Goal: Transaction & Acquisition: Book appointment/travel/reservation

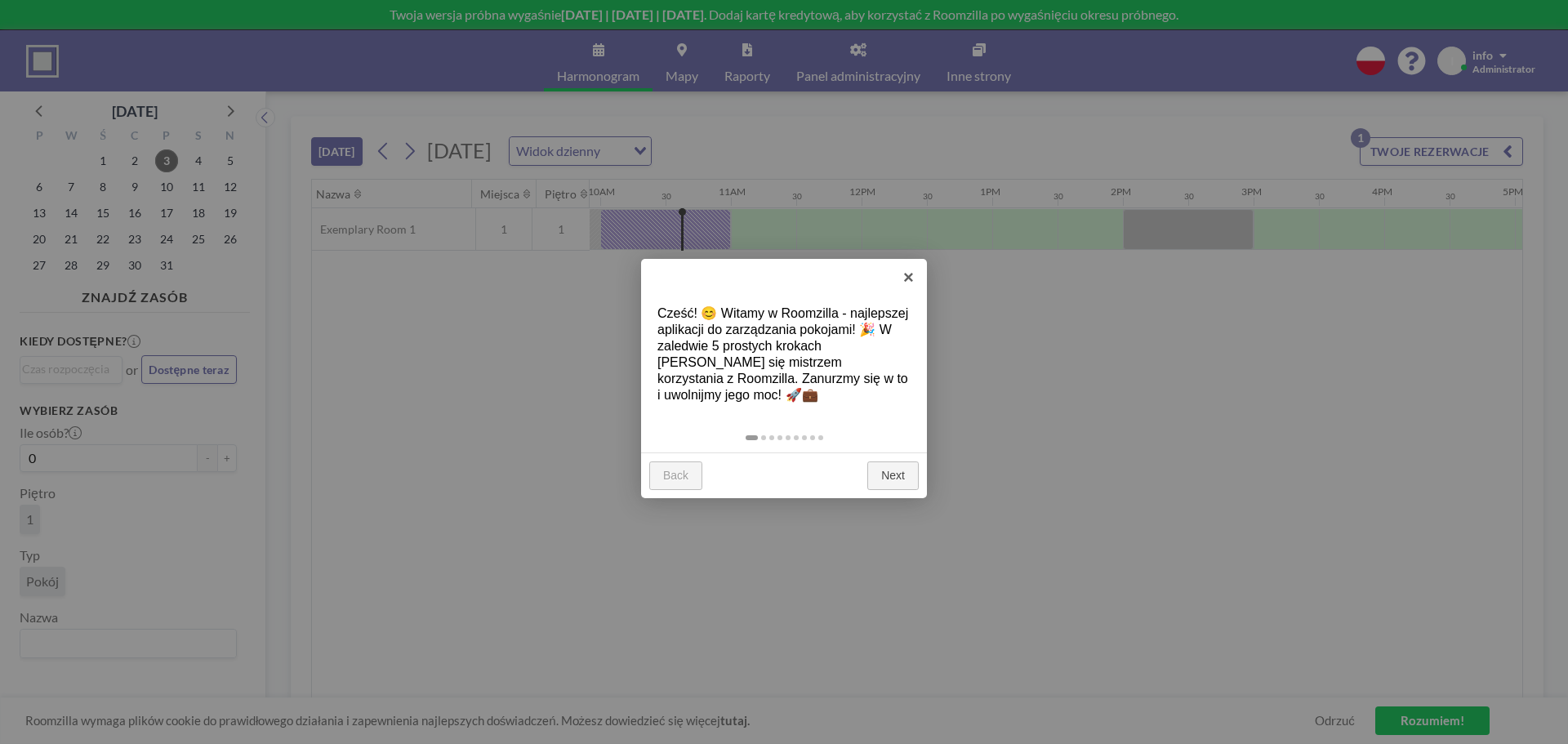
scroll to position [0, 1307]
click at [895, 481] on link "Next" at bounding box center [893, 476] width 51 height 29
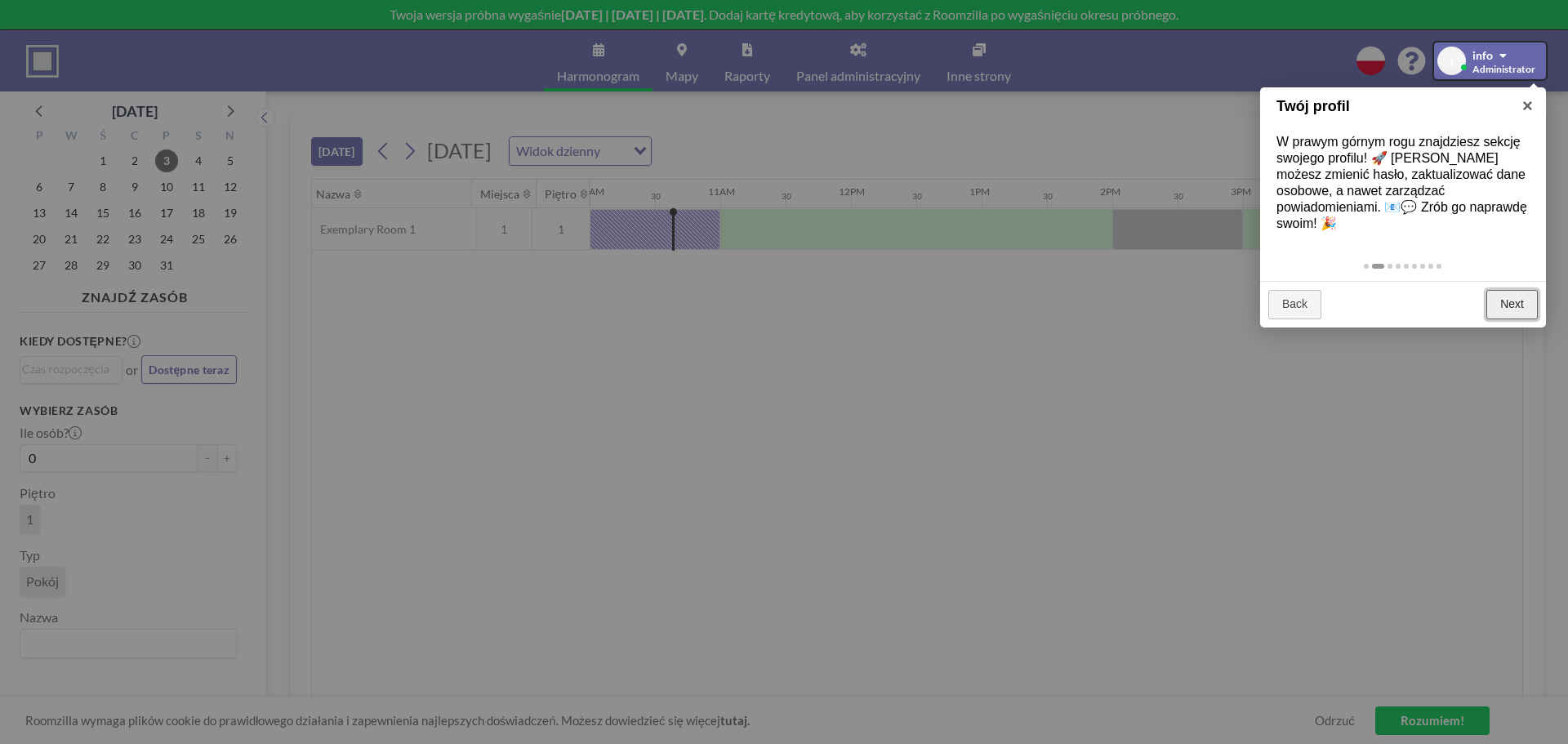
click at [1504, 300] on link "Next" at bounding box center [1512, 305] width 51 height 29
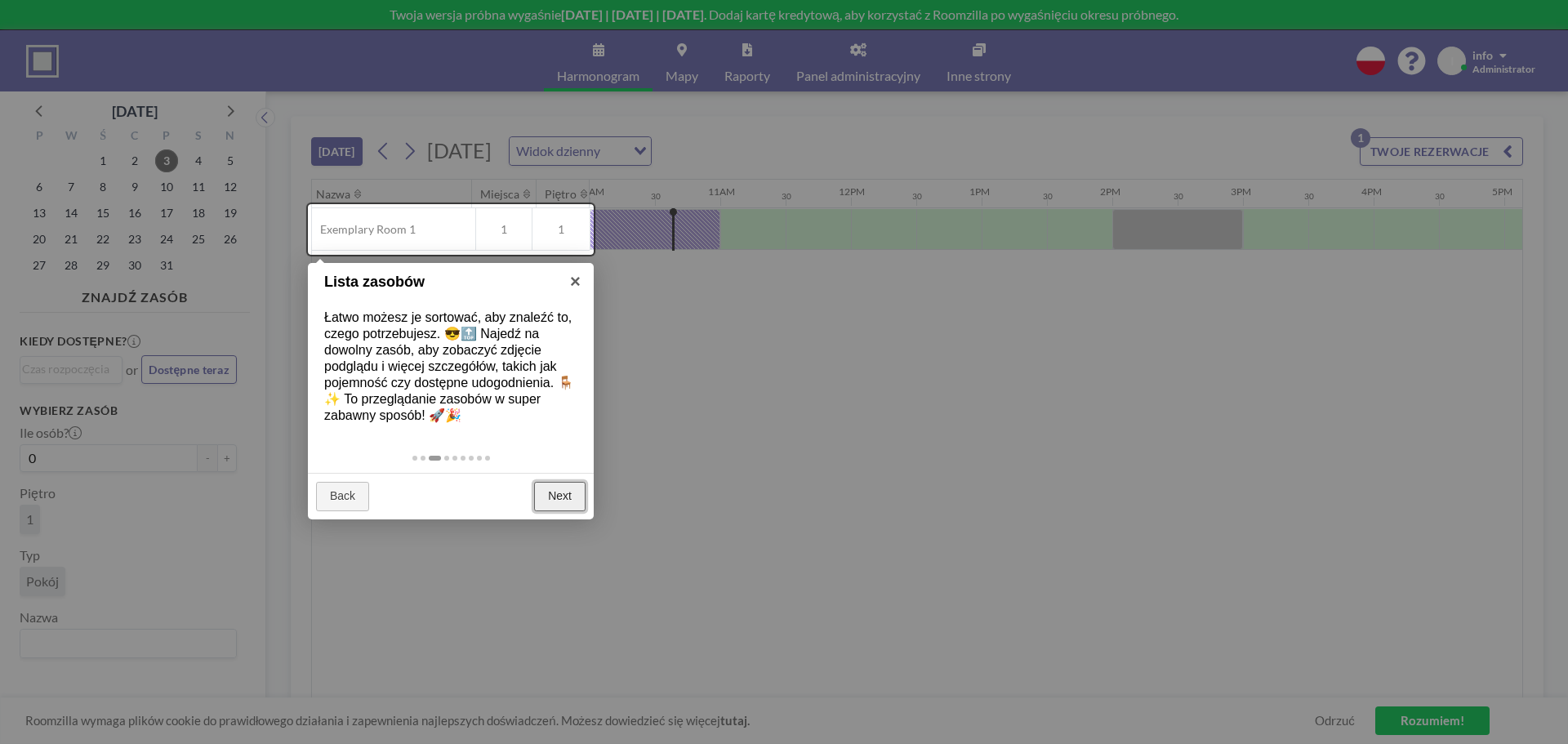
click at [562, 488] on link "Next" at bounding box center [560, 497] width 51 height 29
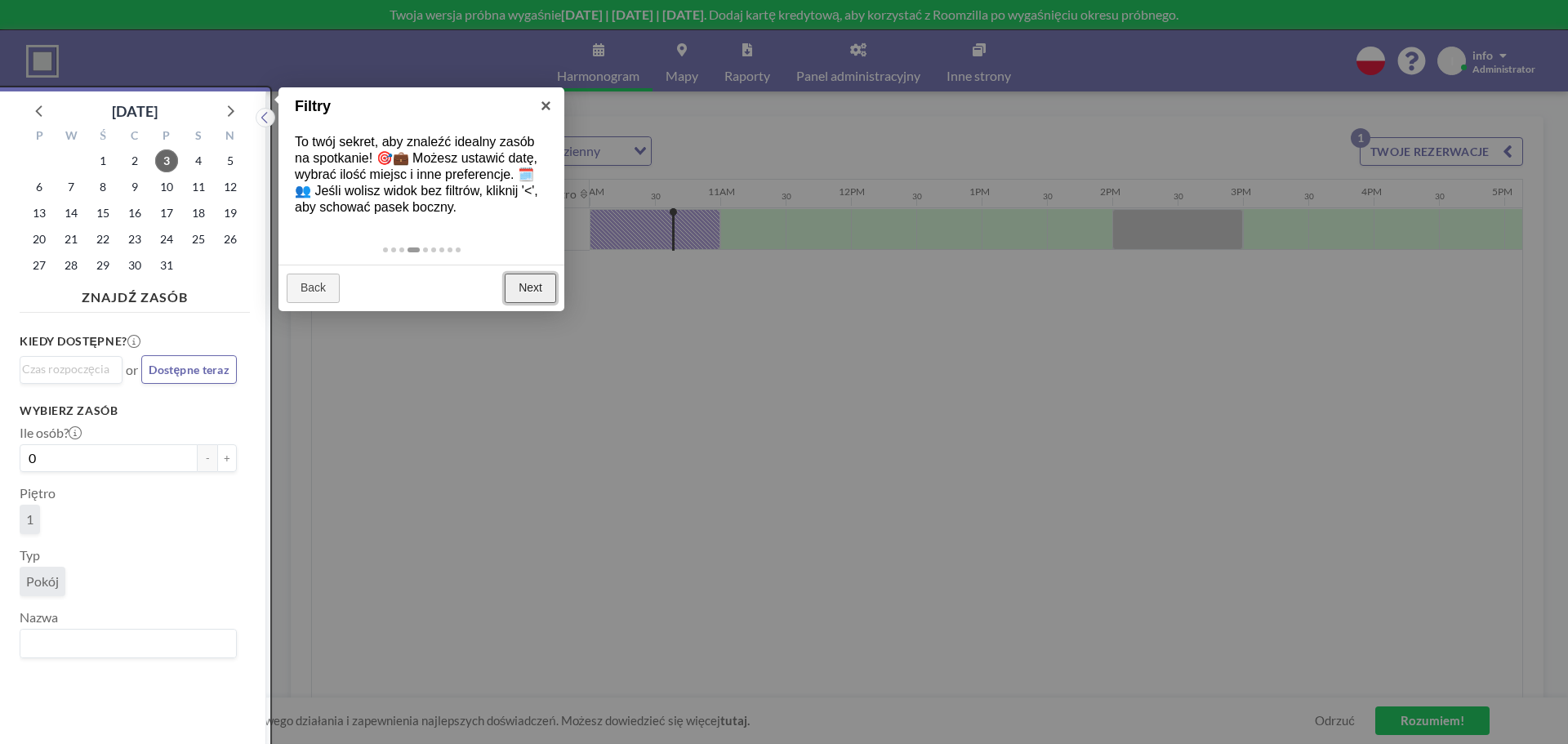
scroll to position [4, 0]
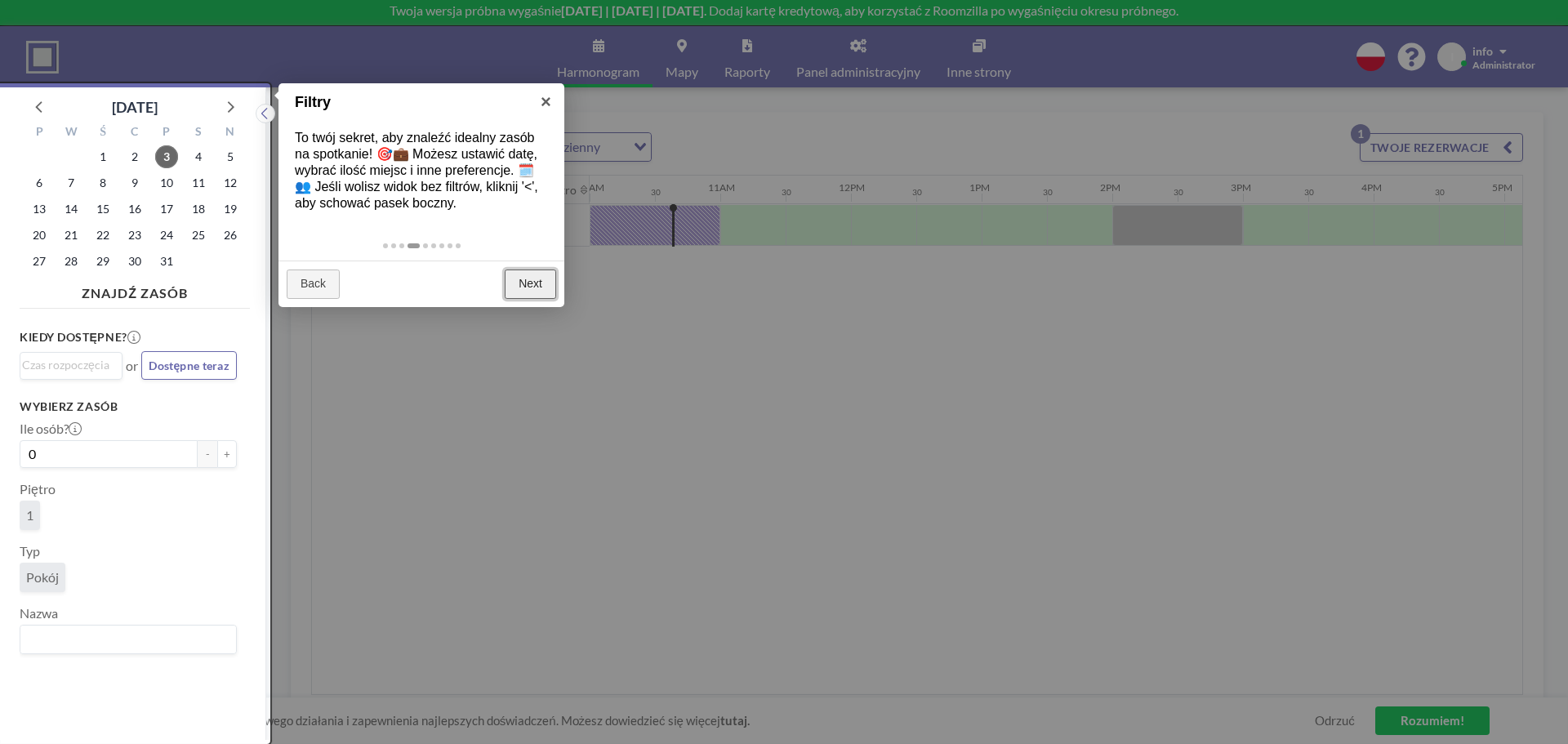
click at [540, 299] on link "Next" at bounding box center [530, 284] width 51 height 29
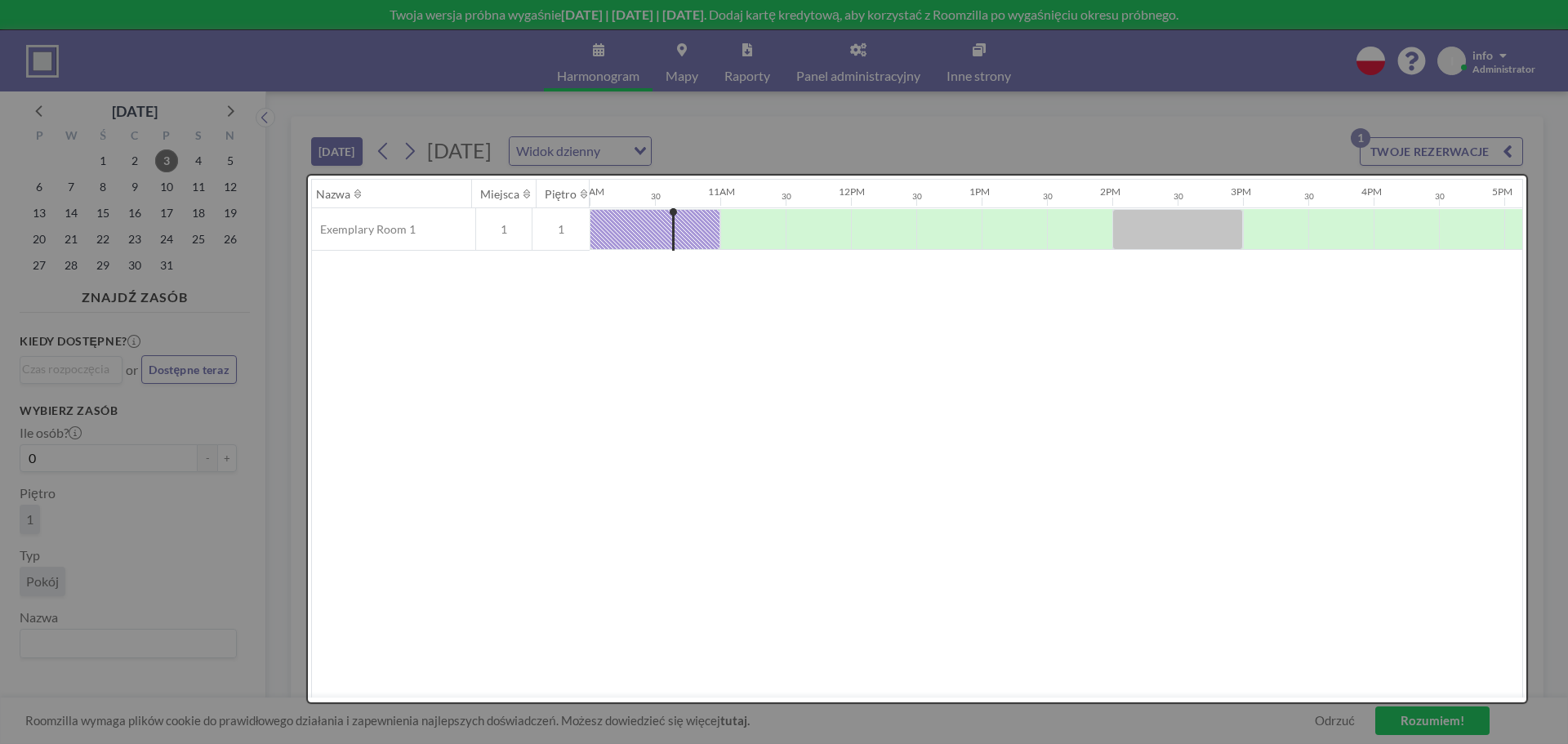
scroll to position [0, 0]
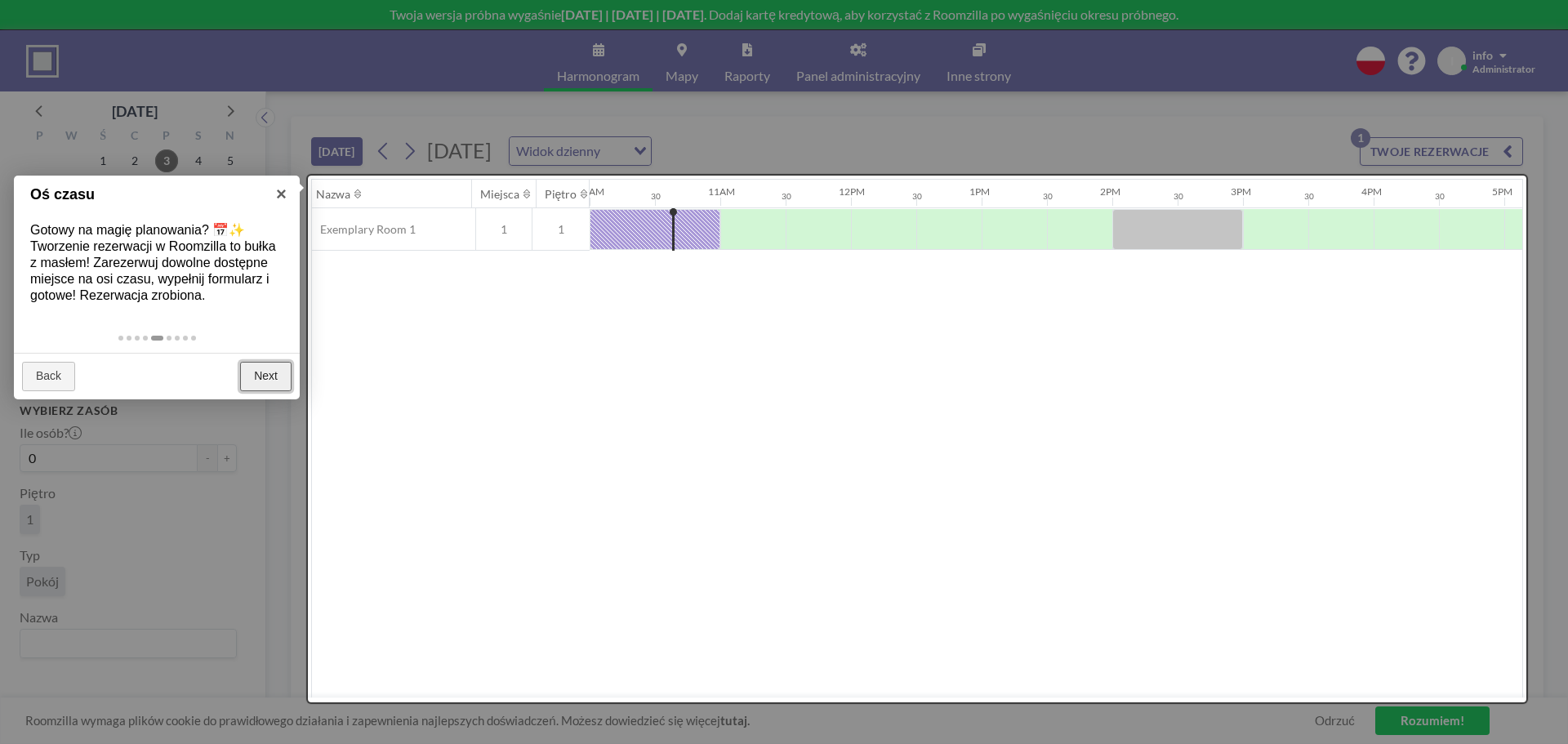
click at [253, 391] on link "Next" at bounding box center [265, 376] width 51 height 29
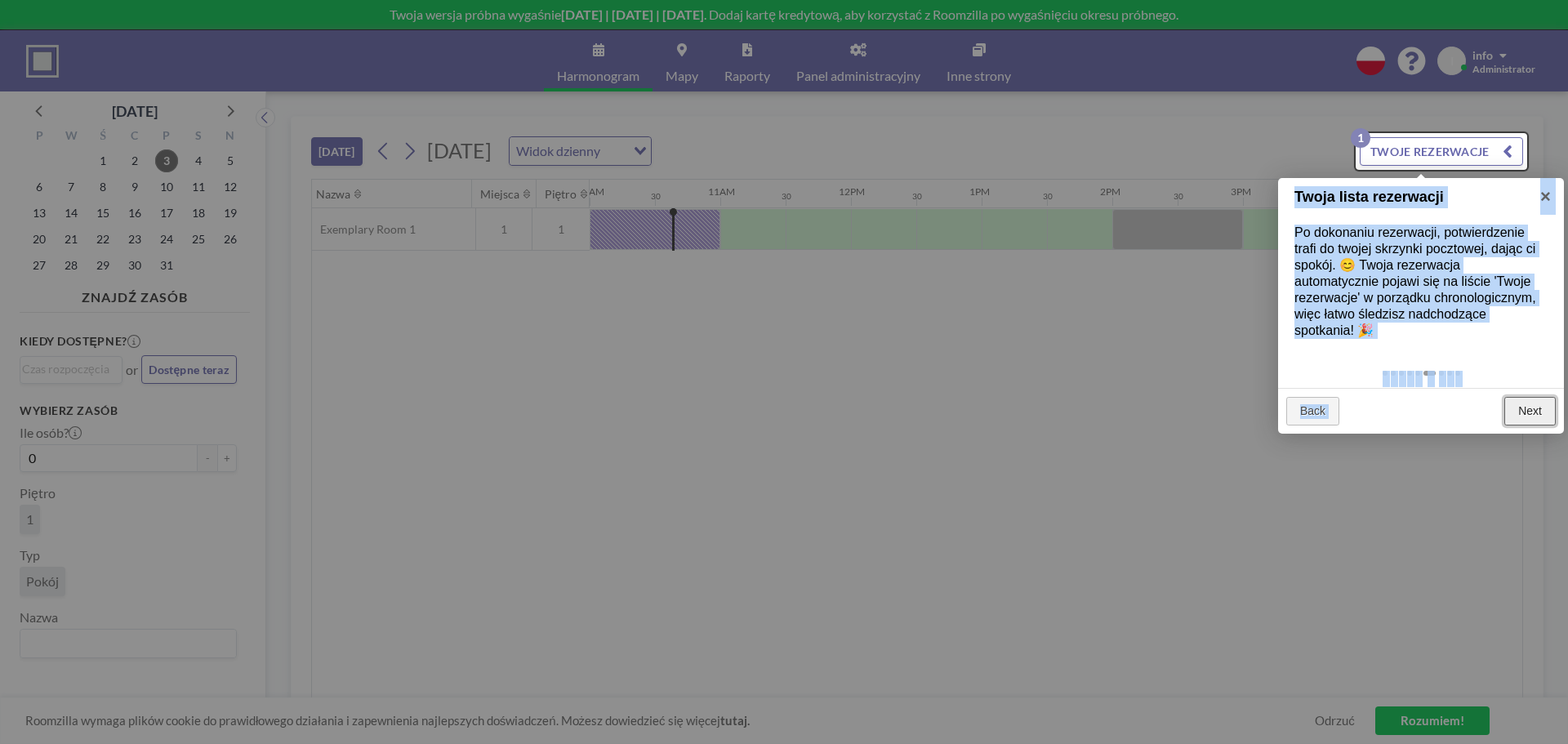
drag, startPoint x: 1516, startPoint y: 417, endPoint x: 1515, endPoint y: 461, distance: 44.0
click at [1515, 461] on body "Twoja wersja próbna wygaśnie [DATE] | [DATE] | [DATE] . Dodaj kartę kredytową, …" at bounding box center [784, 372] width 1568 height 744
click at [1512, 463] on div at bounding box center [784, 372] width 1568 height 744
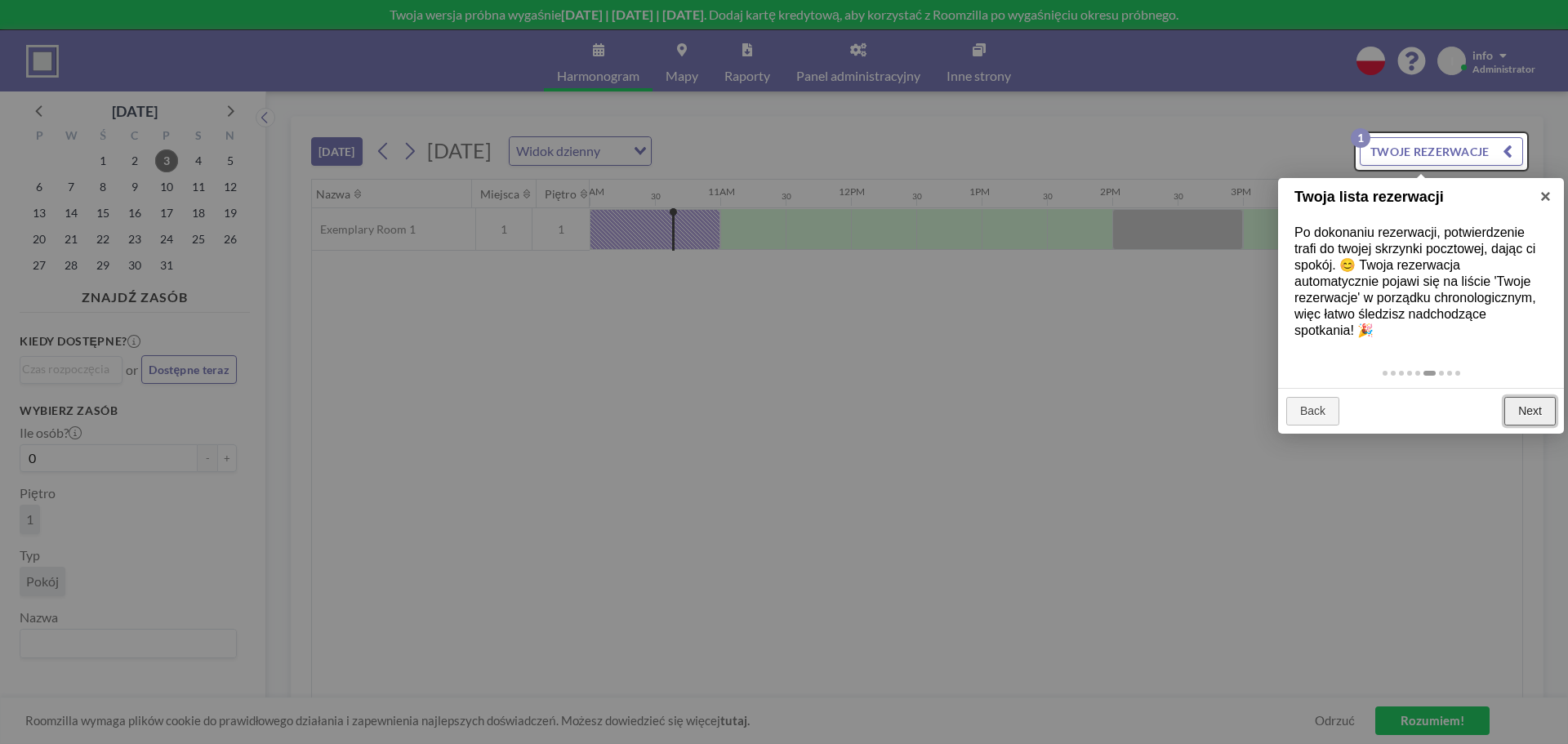
click at [1548, 411] on link "Next" at bounding box center [1530, 412] width 51 height 29
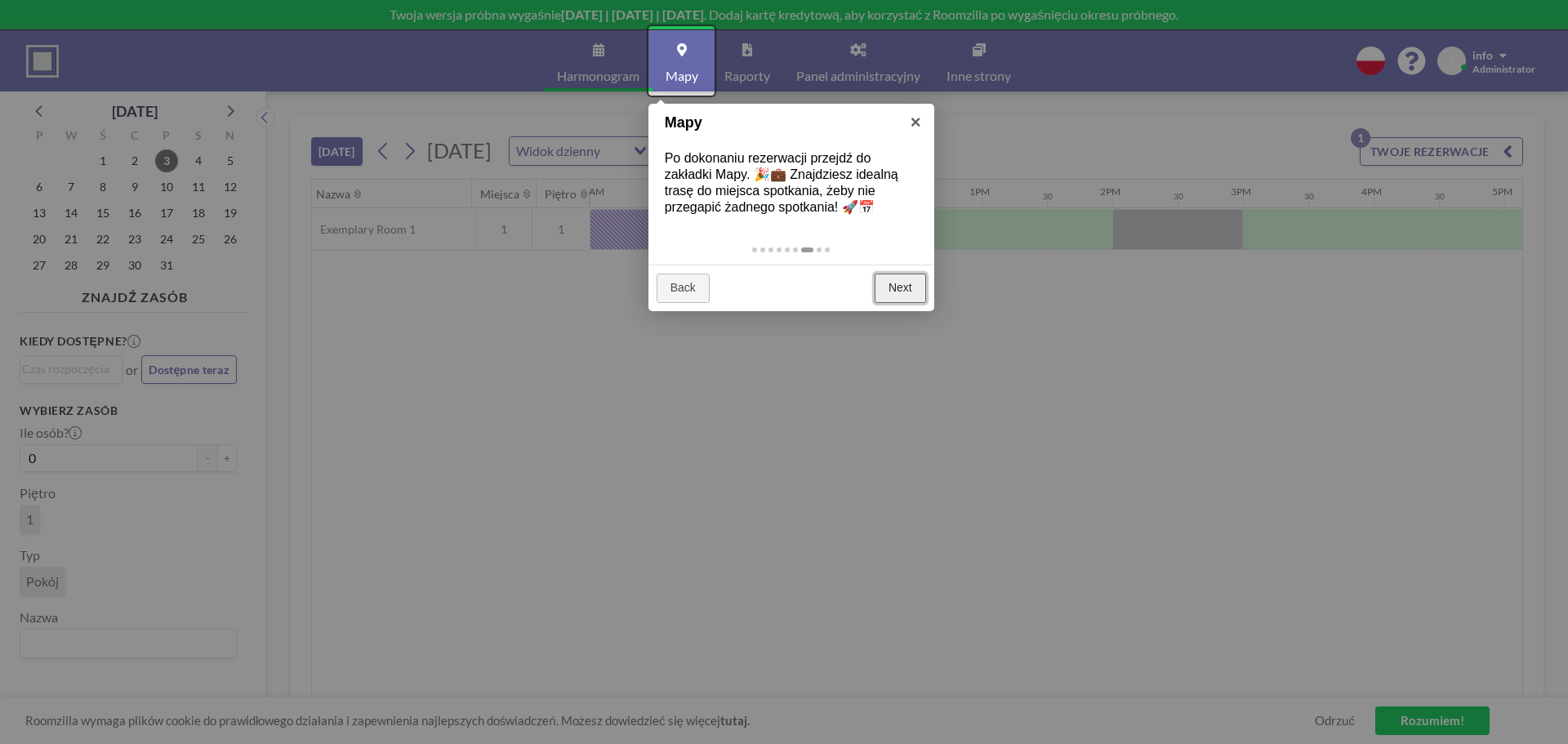
click at [891, 282] on link "Next" at bounding box center [900, 288] width 51 height 29
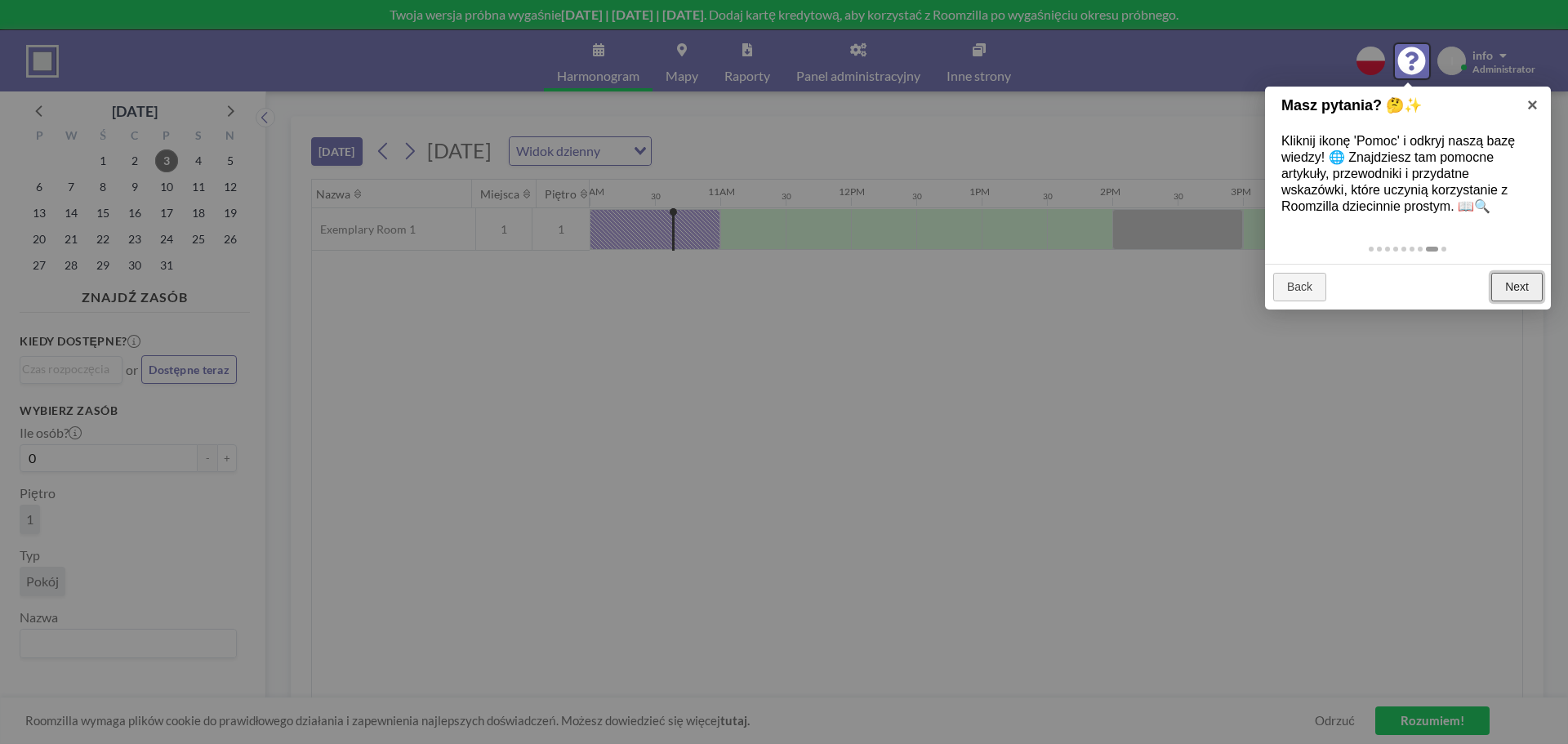
click at [1496, 273] on link "Next" at bounding box center [1517, 287] width 51 height 29
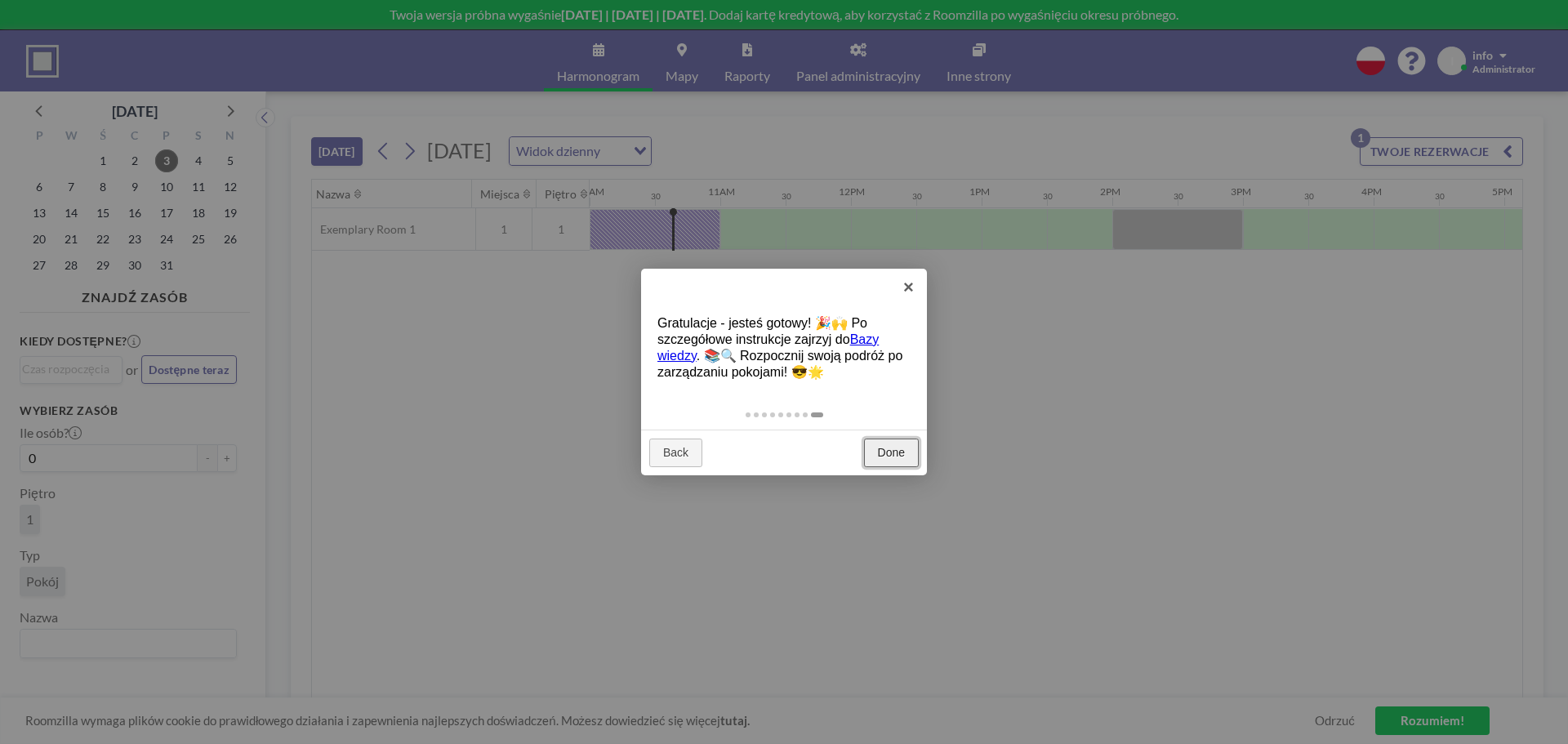
click at [906, 460] on link "Done" at bounding box center [891, 453] width 55 height 29
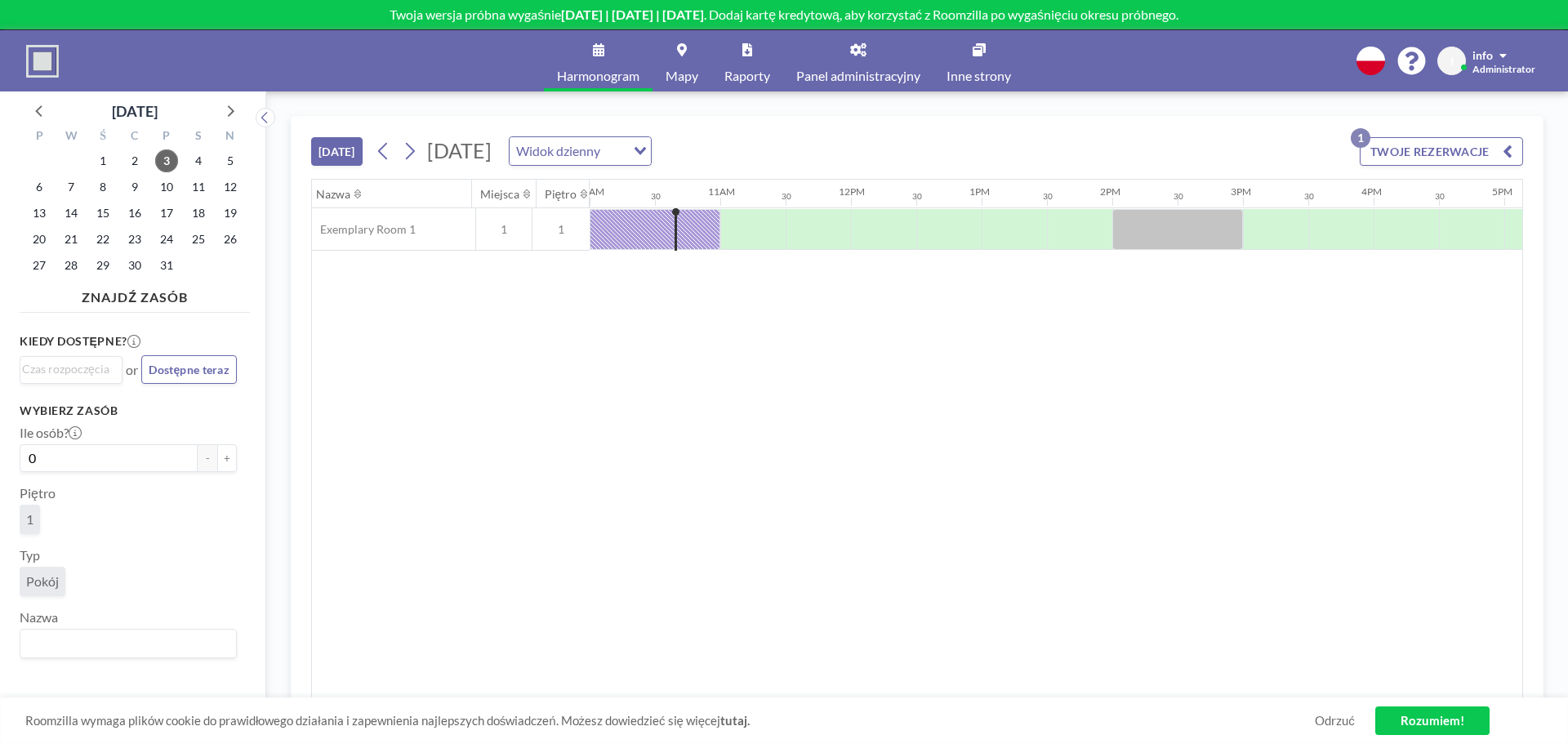
click at [873, 56] on link "Panel administracyjny" at bounding box center [858, 61] width 151 height 61
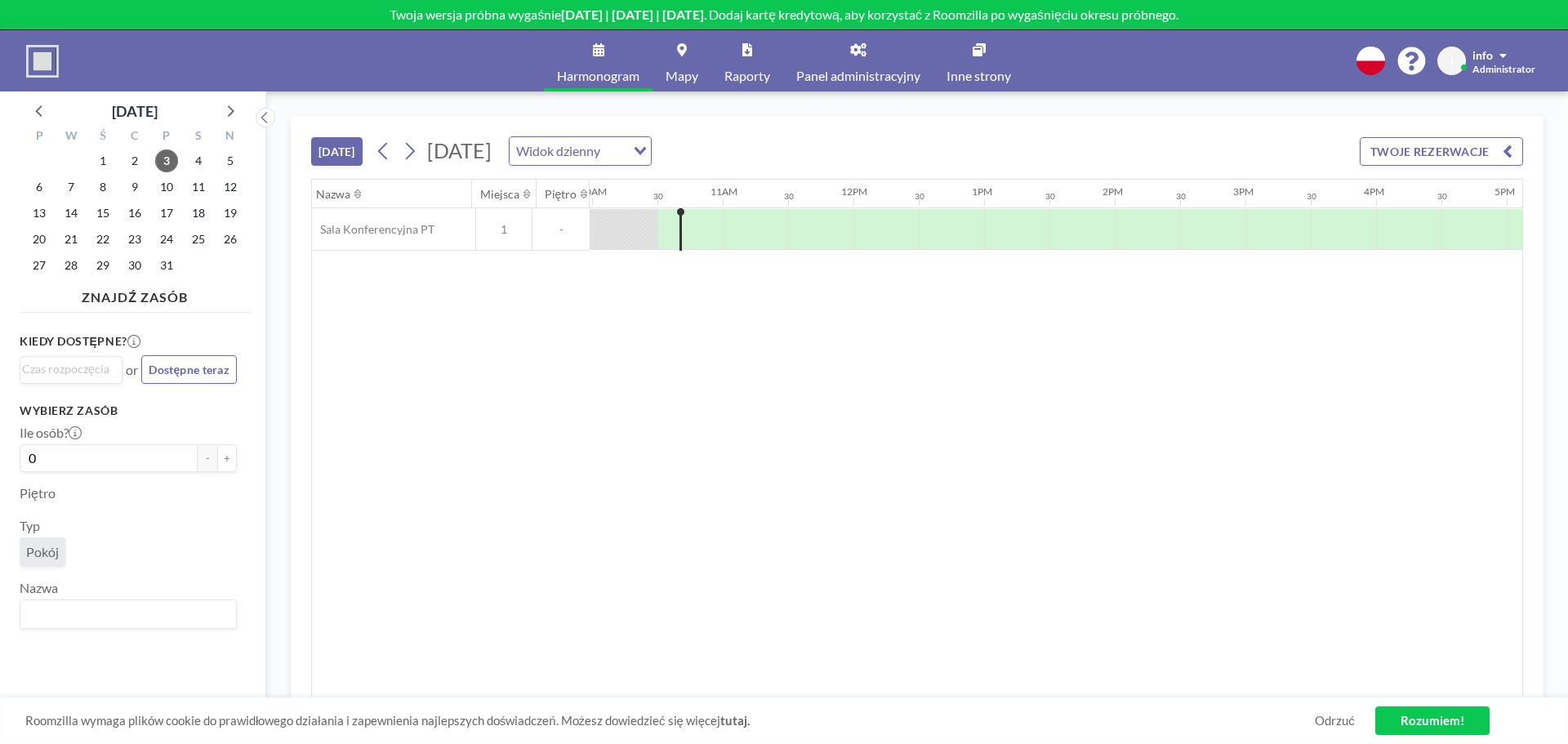
scroll to position [0, 1307]
click at [1396, 159] on button "TWOJE REZERWACJE" at bounding box center [1442, 151] width 163 height 29
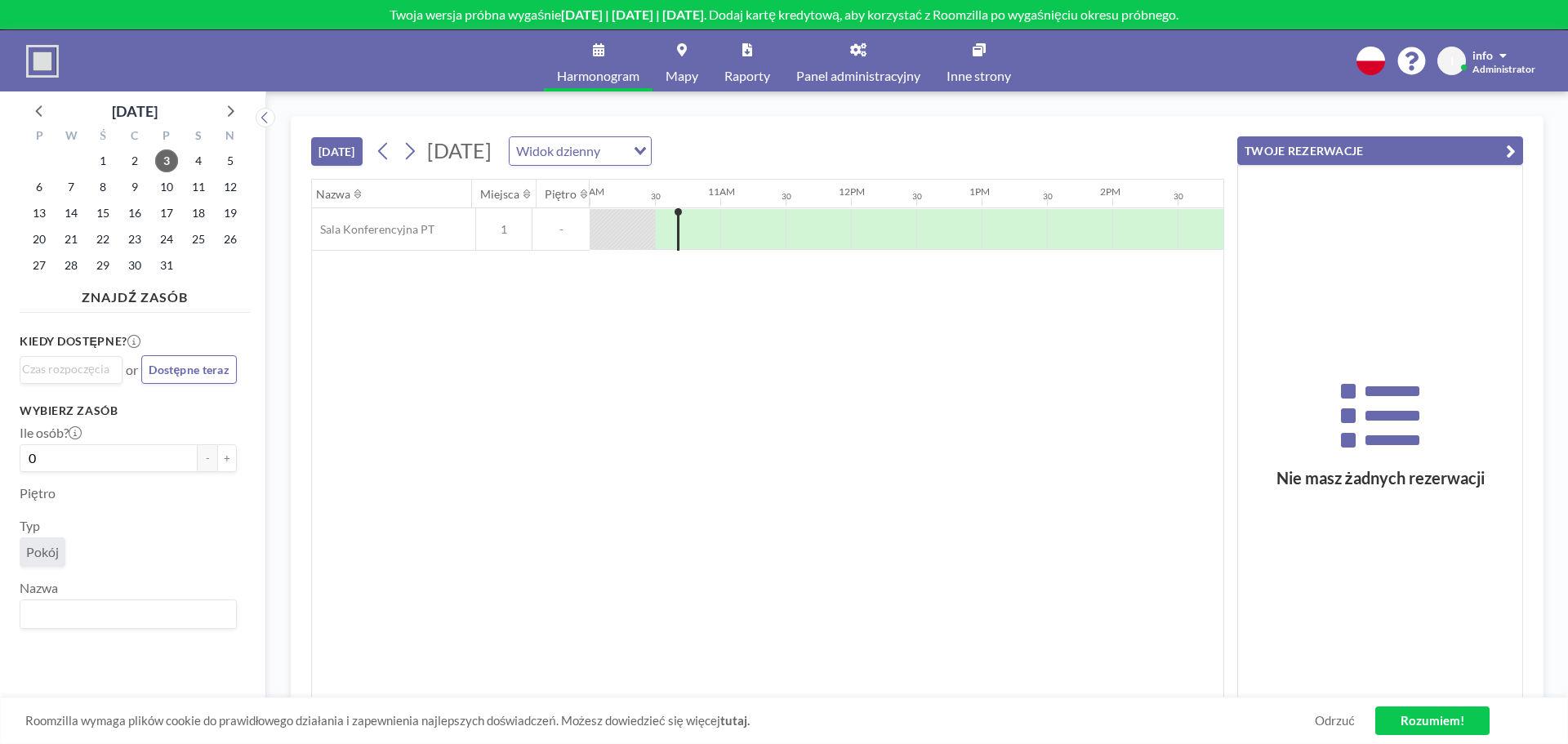
click at [1507, 152] on icon "button" at bounding box center [1512, 151] width 10 height 19
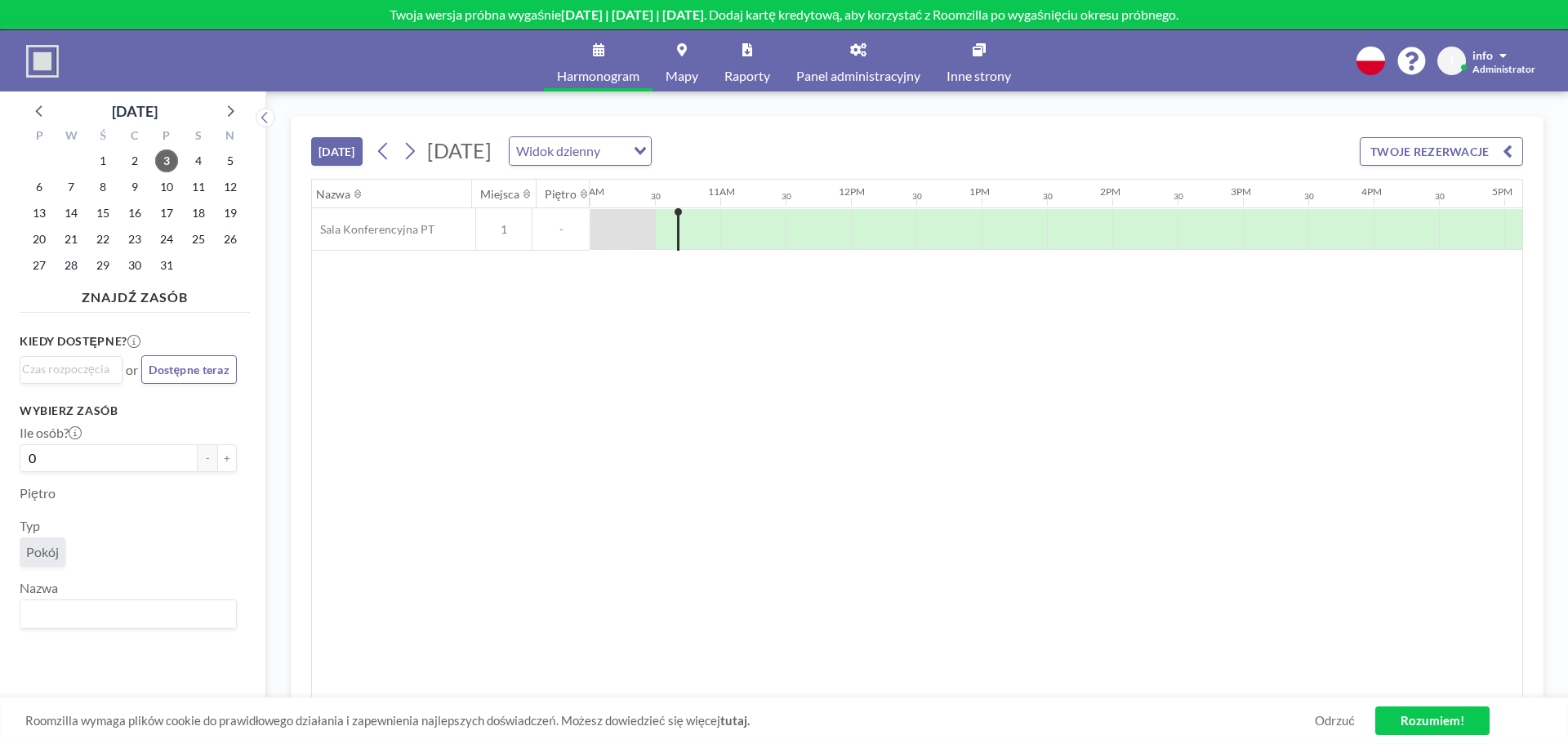
click at [1457, 714] on link "Rozumiem!" at bounding box center [1432, 720] width 114 height 29
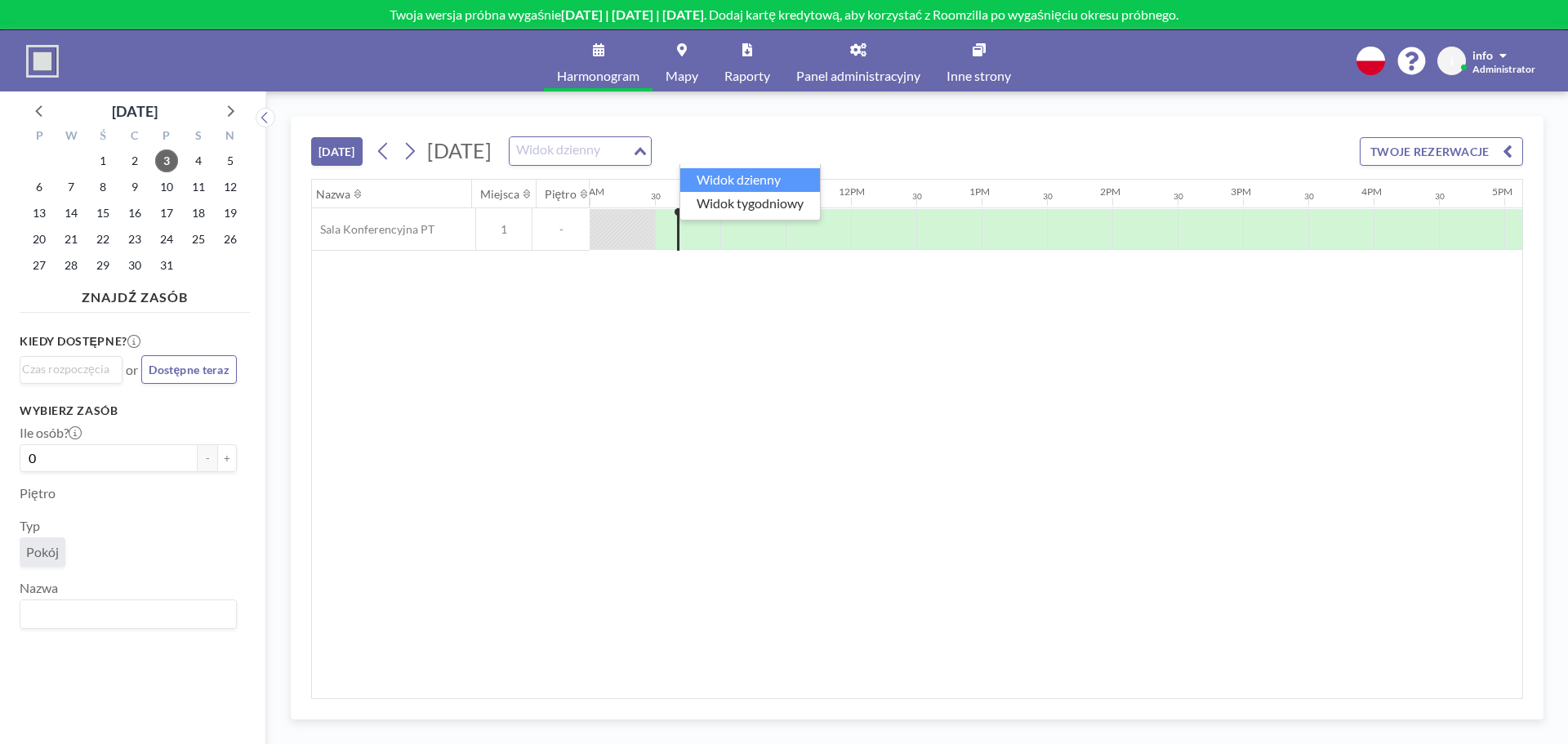
click at [630, 155] on input "Search for option" at bounding box center [571, 151] width 120 height 21
click at [762, 202] on li "Widok tygodniowy" at bounding box center [750, 204] width 140 height 24
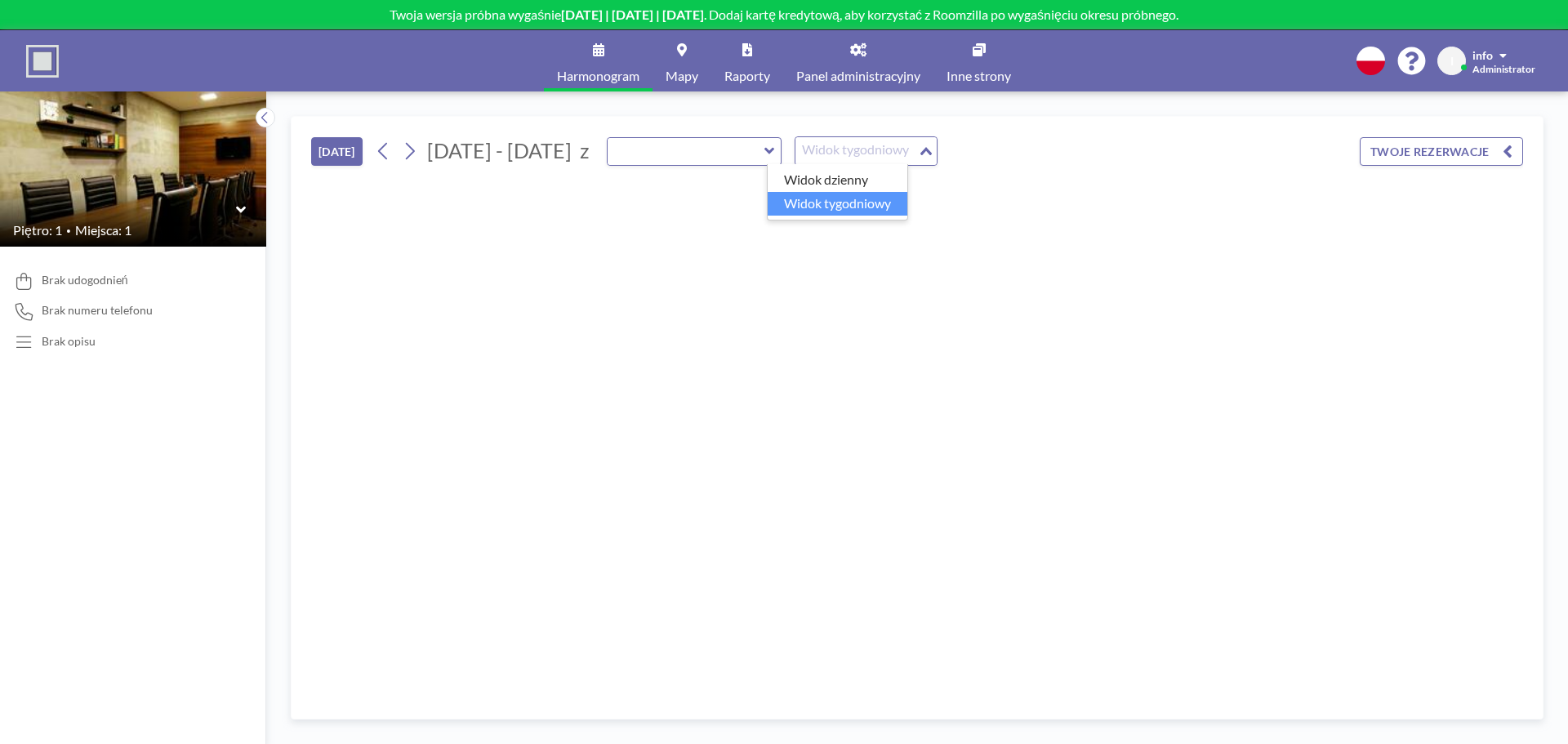
click at [805, 154] on div "Widok tygodniowy" at bounding box center [857, 149] width 123 height 24
click at [808, 184] on li "Widok dzienny" at bounding box center [837, 180] width 140 height 24
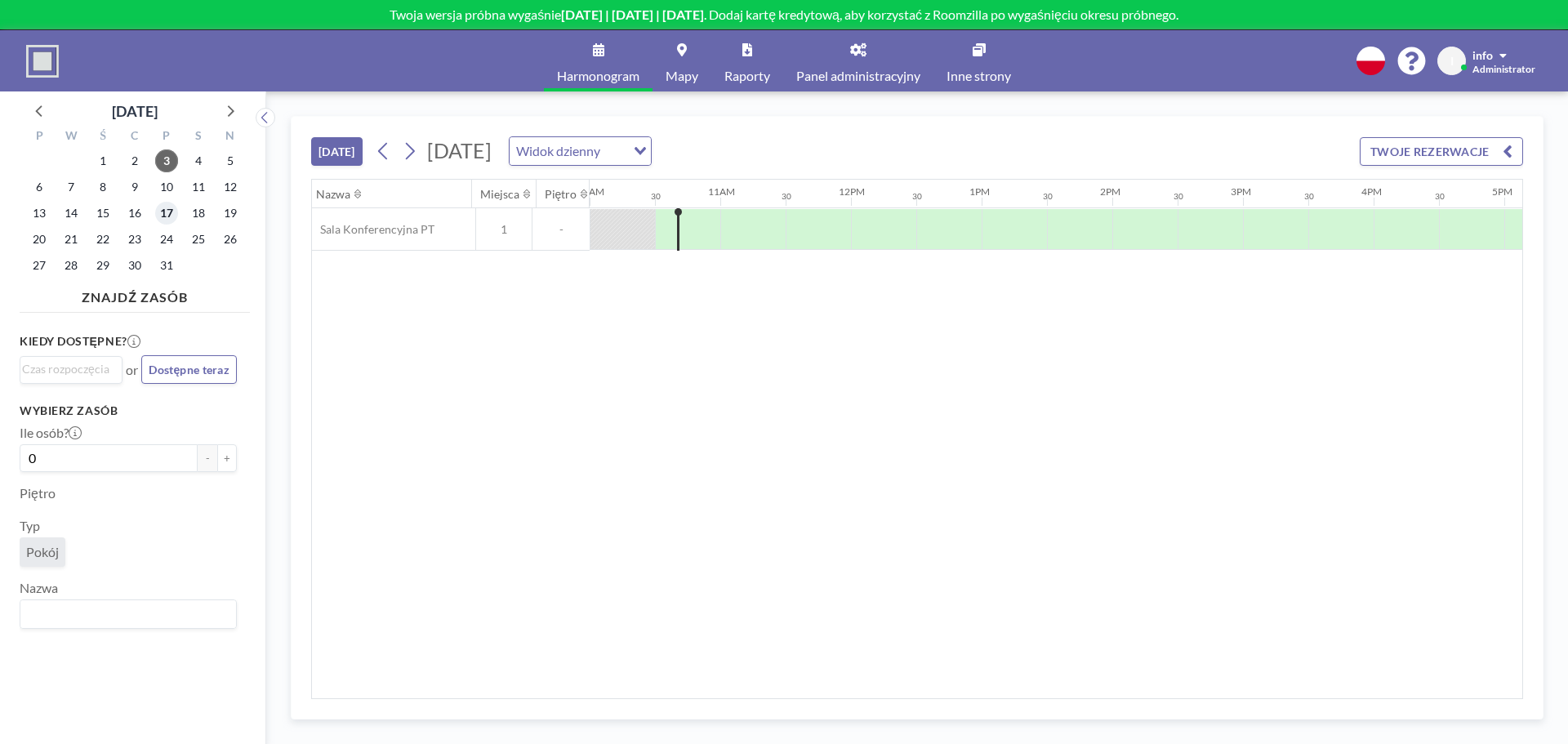
click at [170, 214] on span "17" at bounding box center [166, 213] width 23 height 23
click at [138, 370] on input "Search for option" at bounding box center [125, 369] width 205 height 19
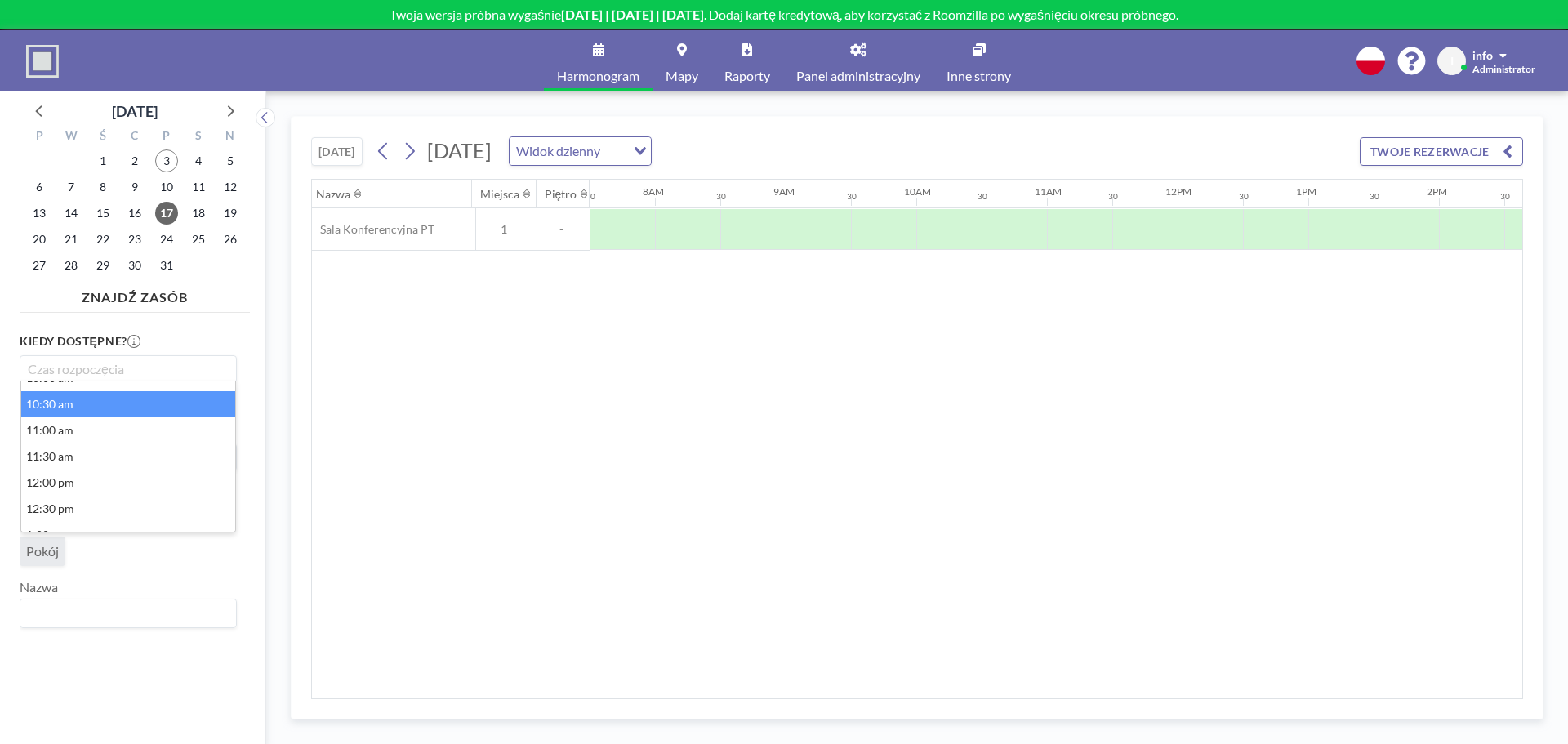
scroll to position [571, 0]
click at [121, 410] on li "11:00 am" at bounding box center [128, 401] width 214 height 26
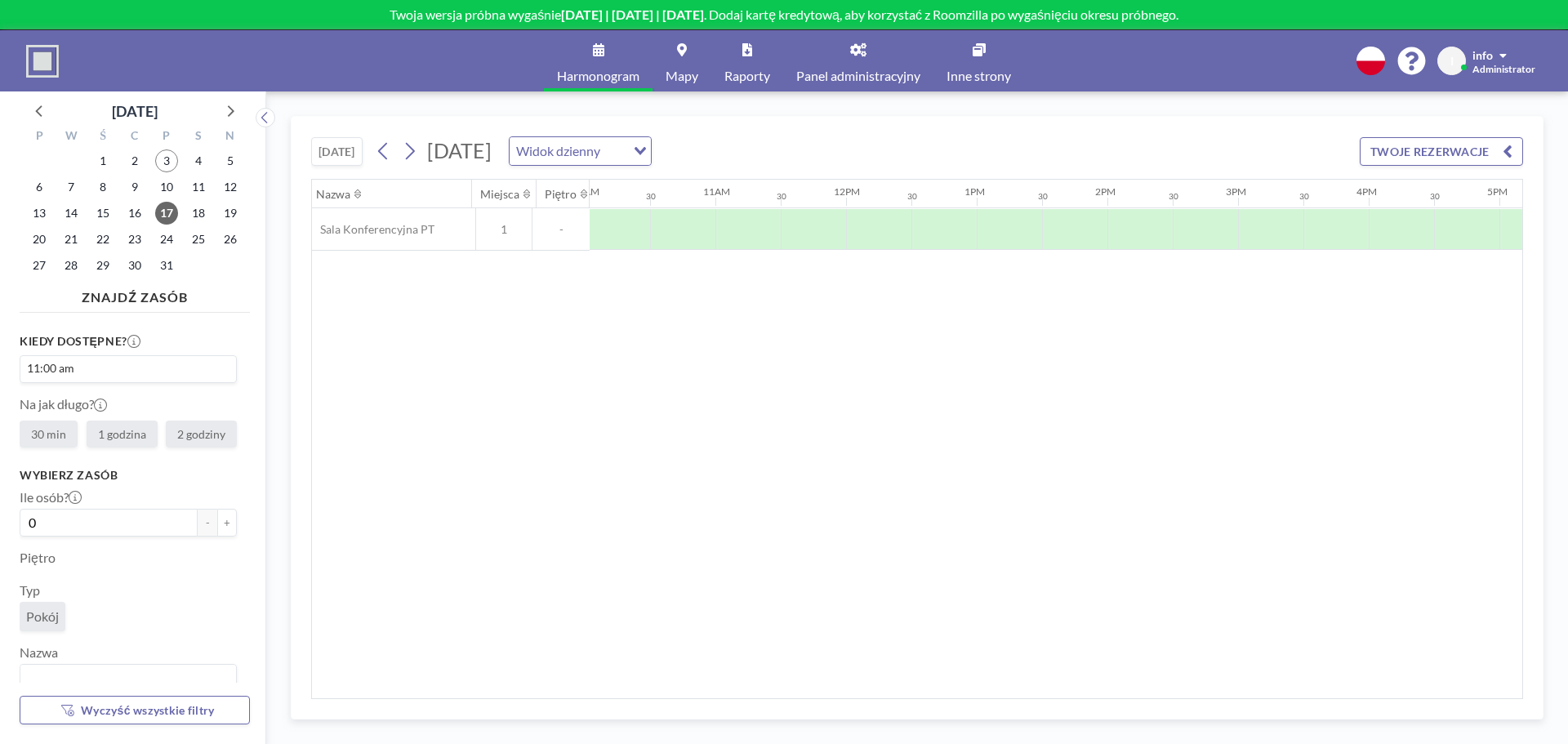
scroll to position [0, 1372]
click at [95, 448] on label "1 godzina" at bounding box center [122, 434] width 71 height 27
radio input "true"
click at [217, 537] on button "+" at bounding box center [226, 523] width 19 height 28
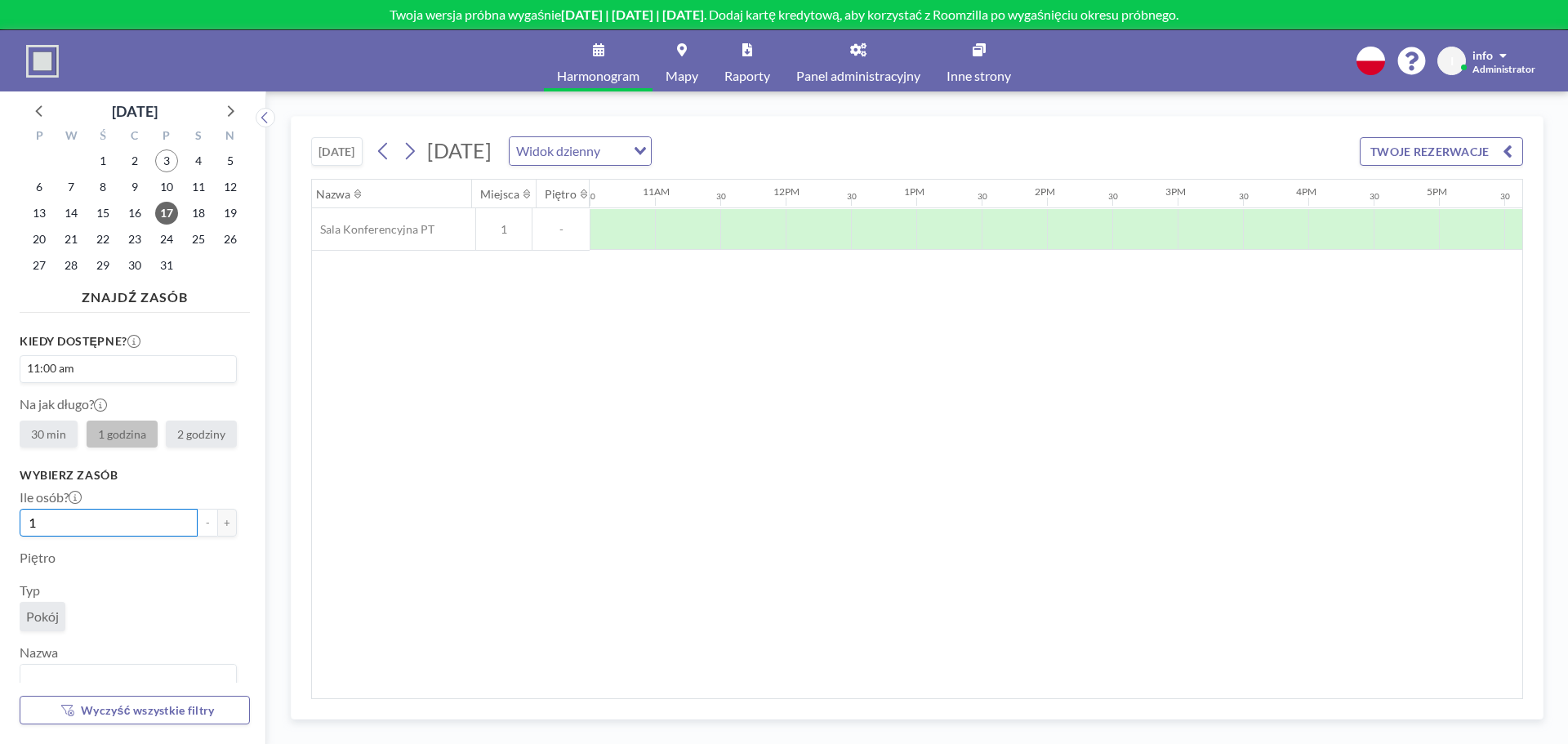
drag, startPoint x: 103, startPoint y: 533, endPoint x: 4, endPoint y: 534, distance: 99.0
click at [4, 534] on aside "październik 2025 P W Ś C P S N 29 30 1 2 3 4 5 6 7 8 9 10 11 12 13 14 15 16 17 …" at bounding box center [126, 417] width 253 height 652
click at [87, 595] on div "Wybierz zasób Ile osób? 1 - + Piętro Typ Pokój Nazwa Loading..." at bounding box center [128, 581] width 217 height 226
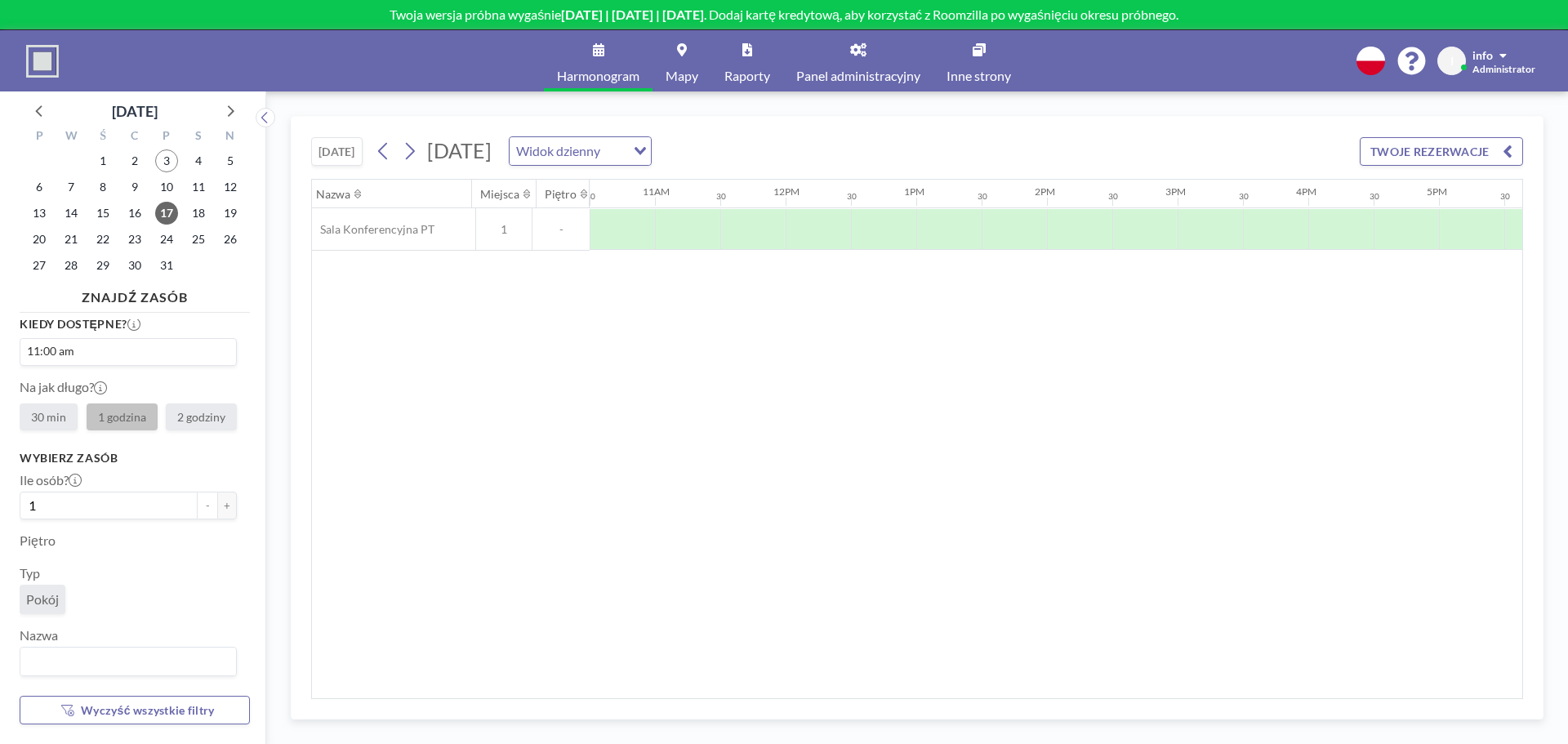
scroll to position [0, 0]
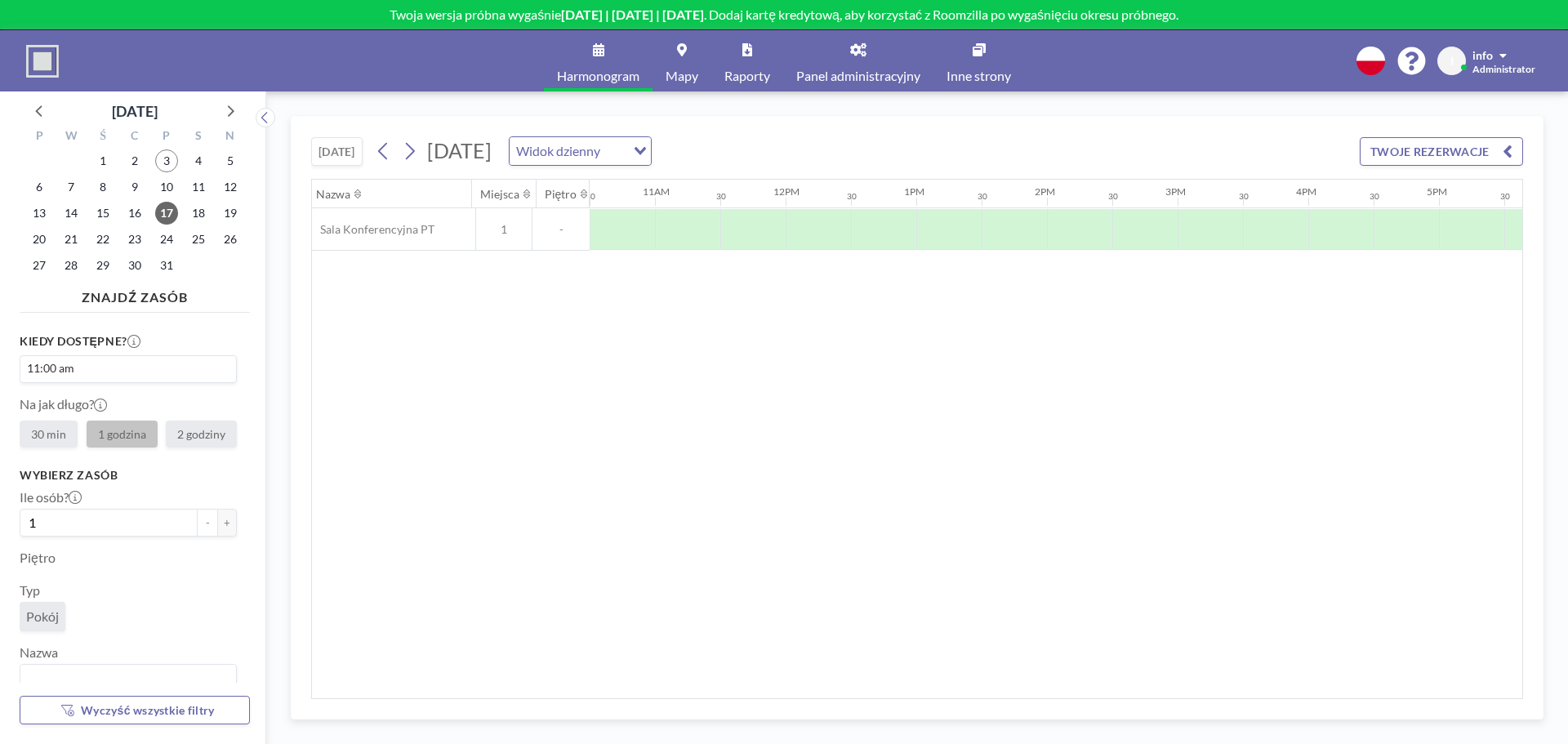
click at [43, 62] on img at bounding box center [42, 61] width 33 height 33
click at [185, 337] on div "Kiedy dostępne? 11:00 am Loading... Na jak długo? 30 min 1 godzina 2 godziny" at bounding box center [128, 391] width 217 height 116
drag, startPoint x: 157, startPoint y: 705, endPoint x: 140, endPoint y: 713, distance: 18.8
click at [140, 713] on span "Wyczyść wszystkie filtry" at bounding box center [147, 710] width 133 height 13
type input "0"
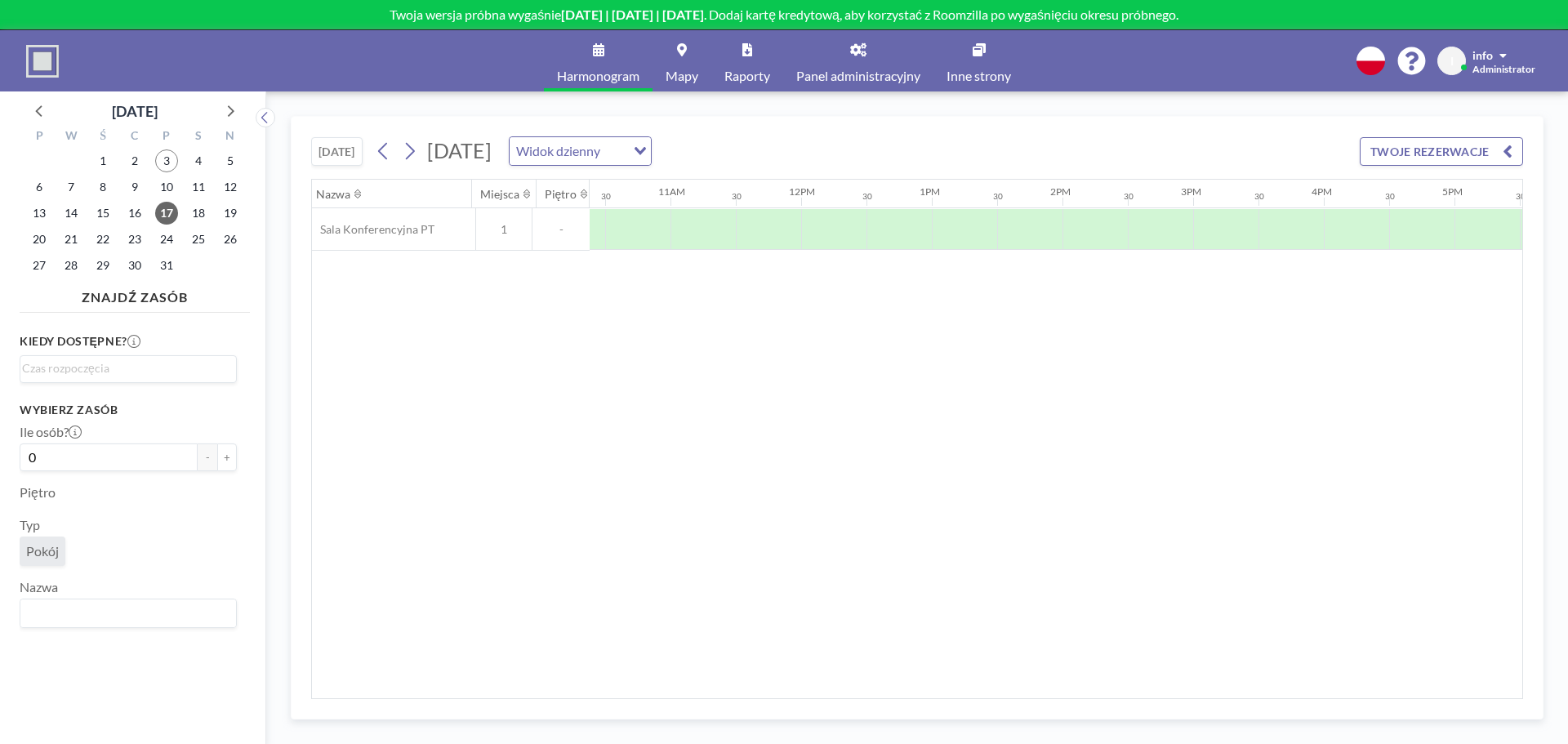
scroll to position [0, 1372]
click at [1427, 157] on button "TWOJE REZERWACJE" at bounding box center [1442, 151] width 163 height 29
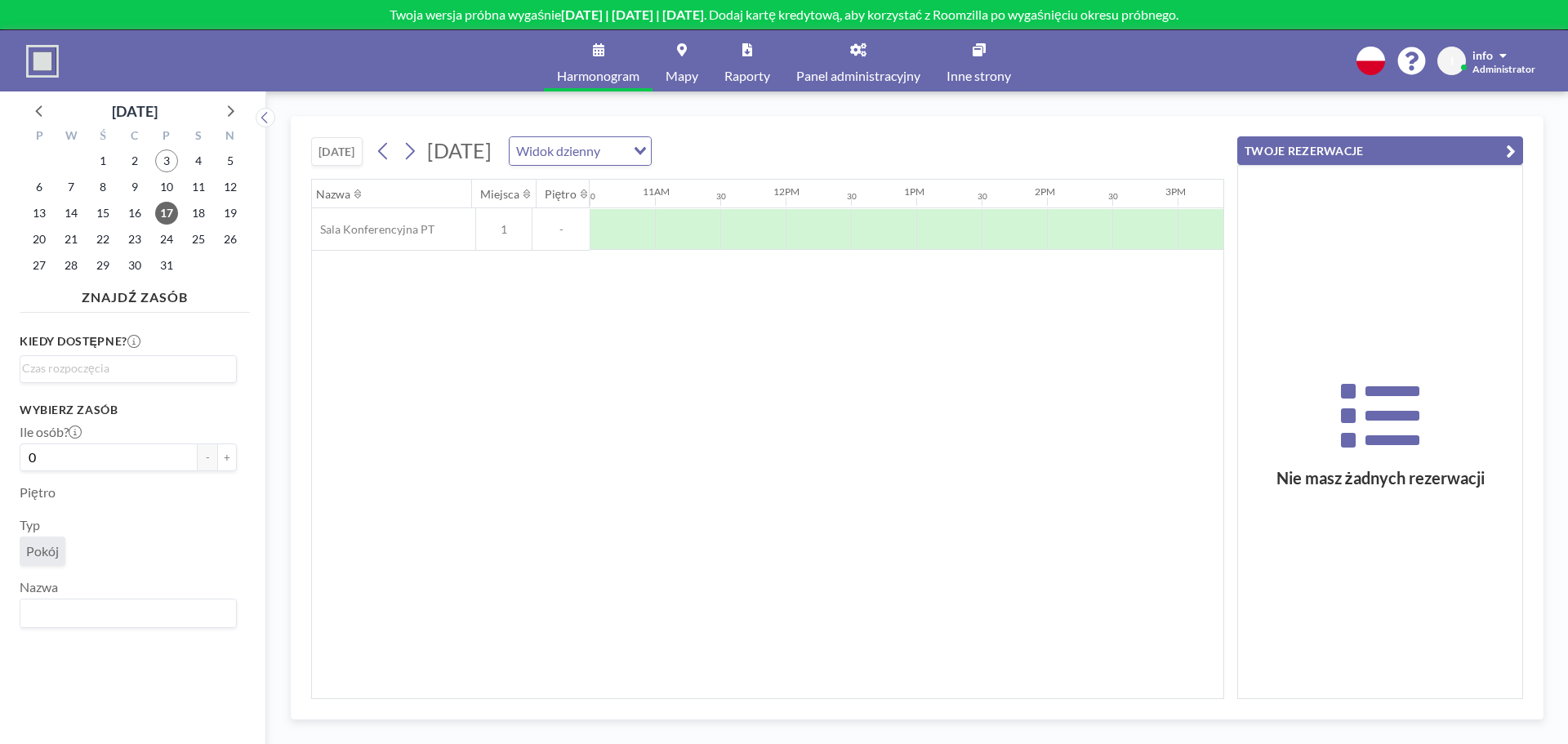
click at [1359, 403] on icon at bounding box center [1380, 422] width 284 height 92
click at [1512, 153] on icon "button" at bounding box center [1512, 151] width 10 height 19
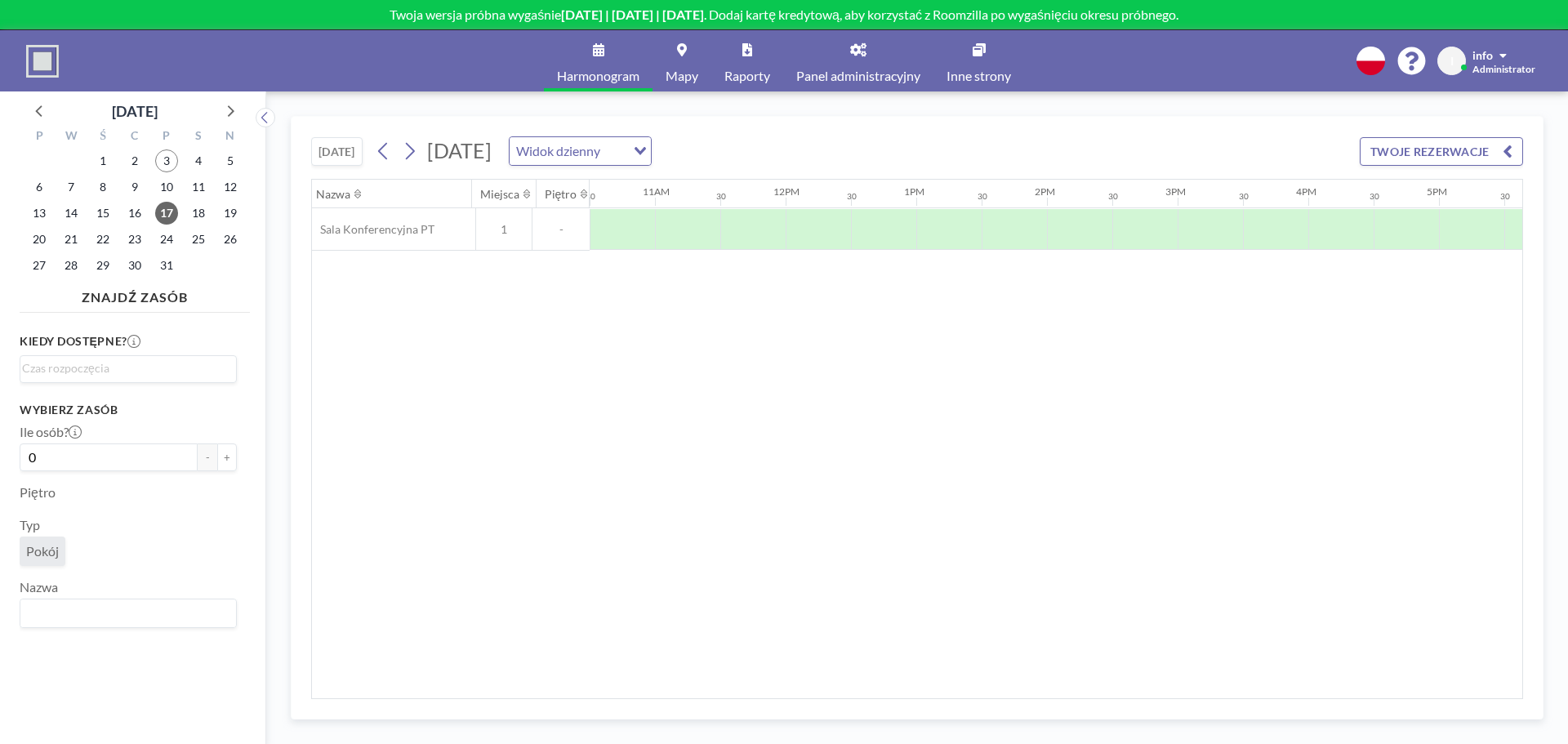
drag, startPoint x: 631, startPoint y: 193, endPoint x: 900, endPoint y: 195, distance: 269.0
click at [902, 195] on div "12AM 30 1AM 30 2AM 30 3AM 30 4AM 30 5AM 30 6AM 30 7AM 30 8AM 30 9AM 30 10AM 30 …" at bounding box center [785, 194] width 3137 height 28
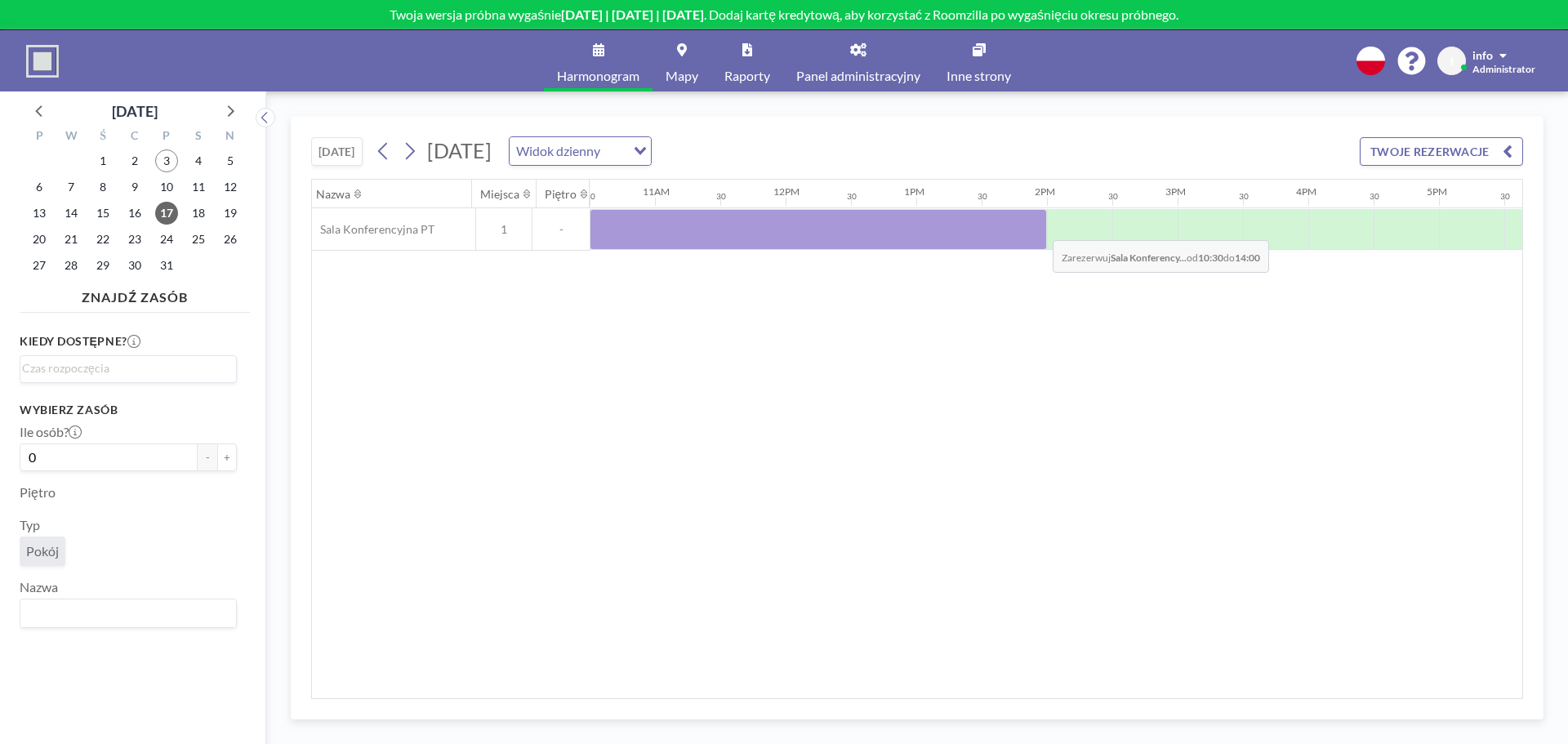
drag, startPoint x: 611, startPoint y: 229, endPoint x: 1039, endPoint y: 228, distance: 428.0
click at [1039, 228] on div at bounding box center [818, 229] width 457 height 41
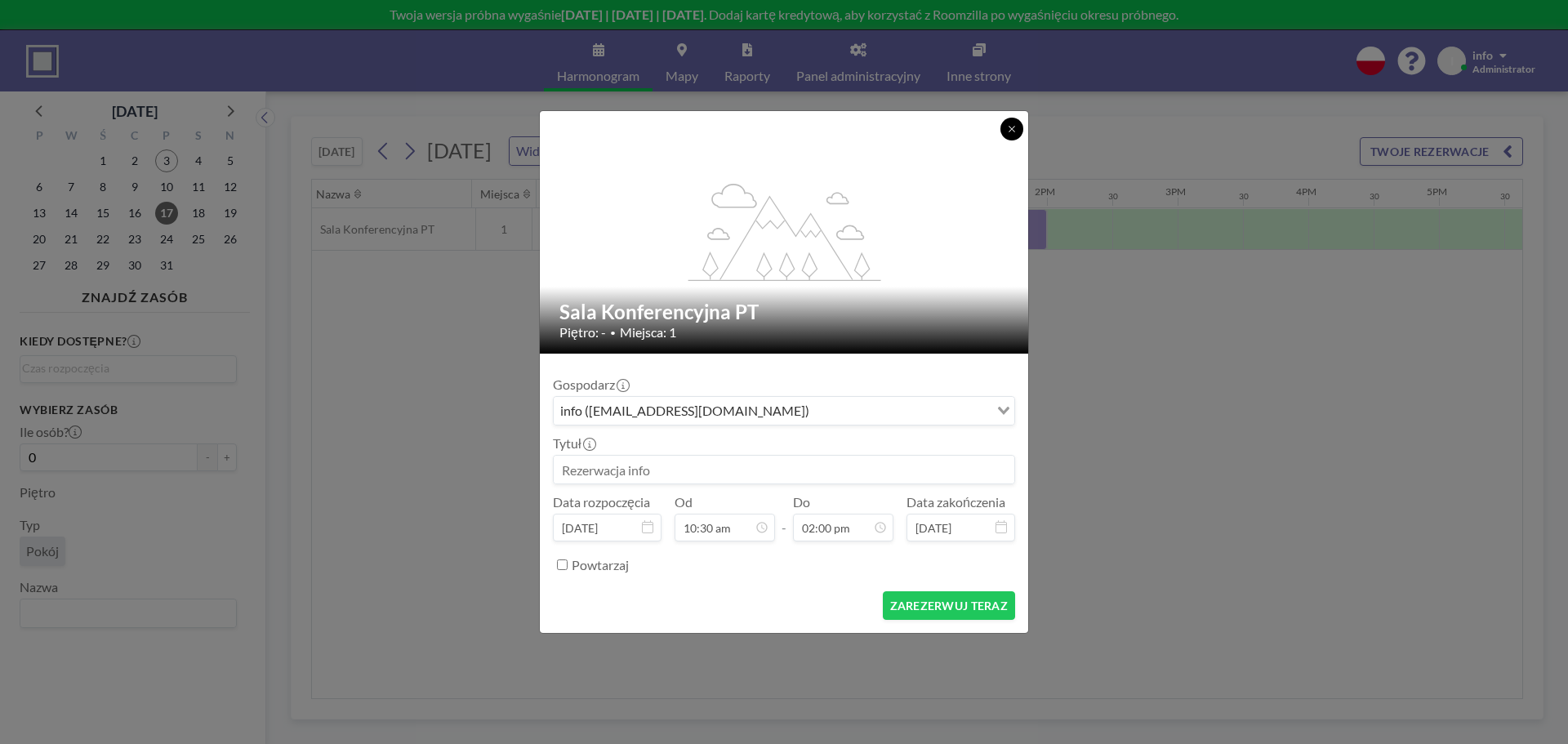
click at [1011, 135] on button at bounding box center [1012, 129] width 23 height 23
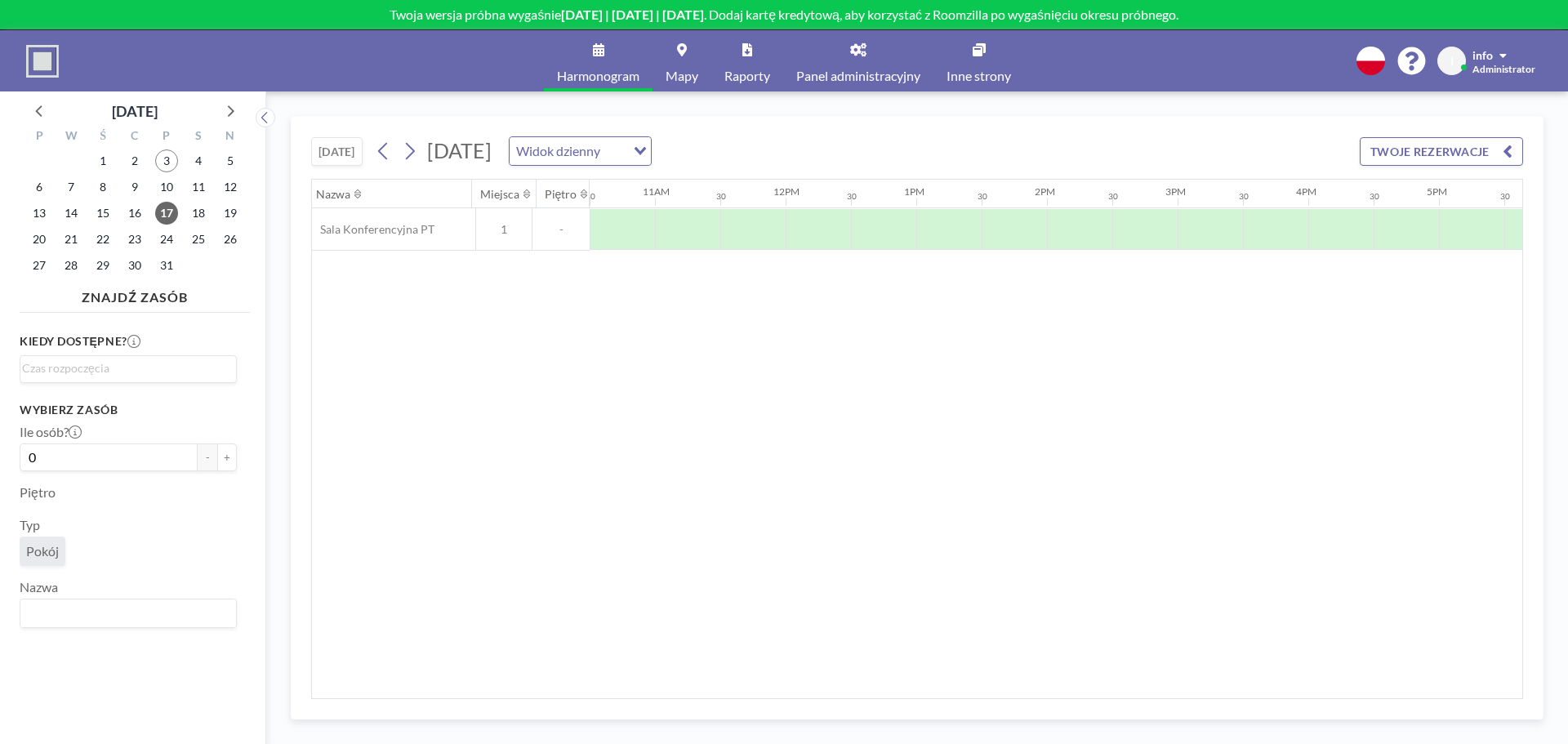
drag, startPoint x: 1037, startPoint y: 412, endPoint x: 1028, endPoint y: 405, distance: 11.4
click at [1037, 410] on div "Nazwa Miejsca Piętro 12AM 30 1AM 30 2AM 30 3AM 30 4AM 30 5AM 30 6AM 30 7AM 30 8…" at bounding box center [917, 439] width 1210 height 518
click at [791, 235] on div at bounding box center [805, 229] width 66 height 41
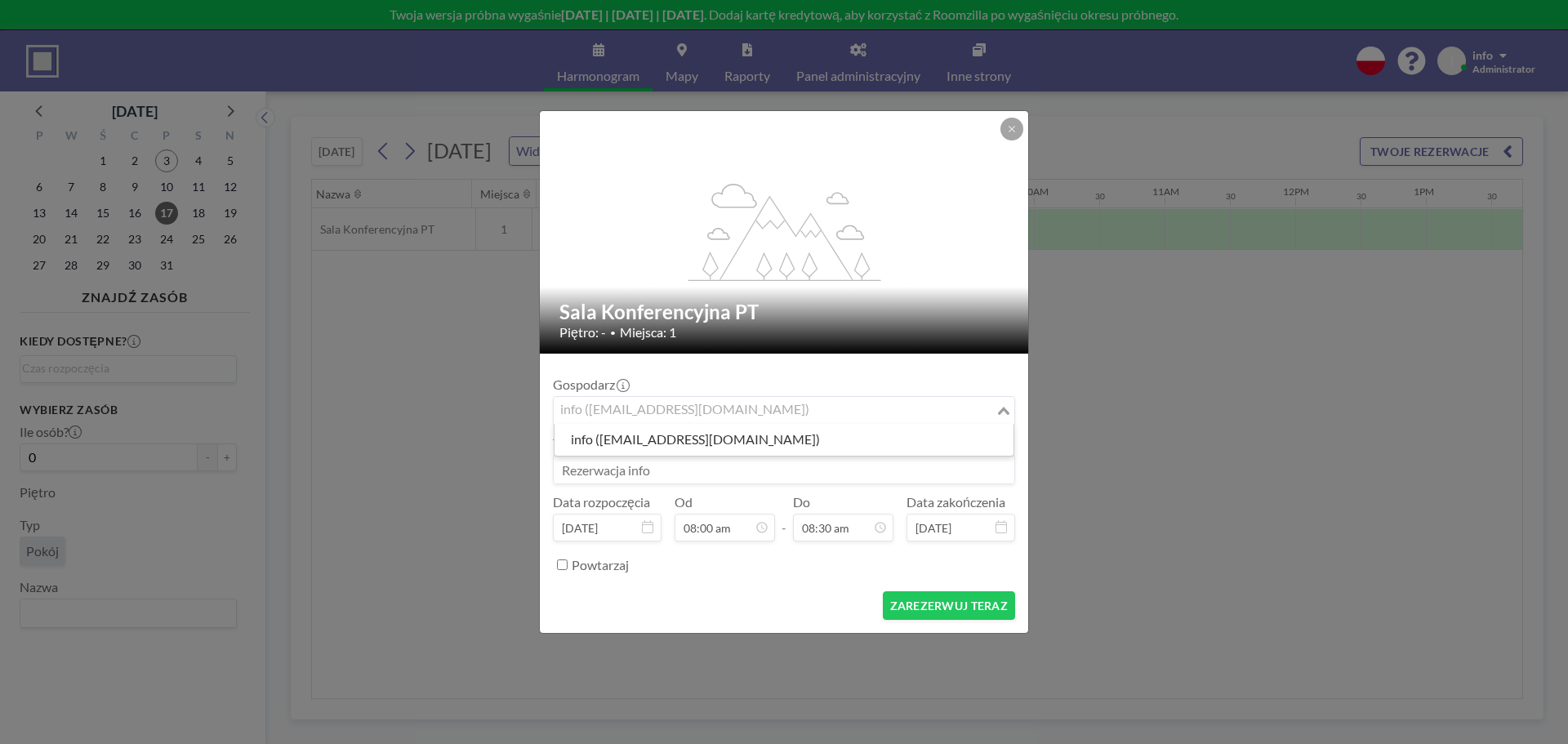
click at [727, 414] on input "Search for option" at bounding box center [774, 411] width 439 height 21
click at [746, 404] on input "Search for option" at bounding box center [774, 411] width 439 height 21
click at [761, 369] on div "Gospodarz info (info@radex.com.pl) Loading... Tytuł Data rozpoczęcia paź 17, 20…" at bounding box center [784, 472] width 462 height 211
click at [598, 467] on input at bounding box center [784, 470] width 460 height 28
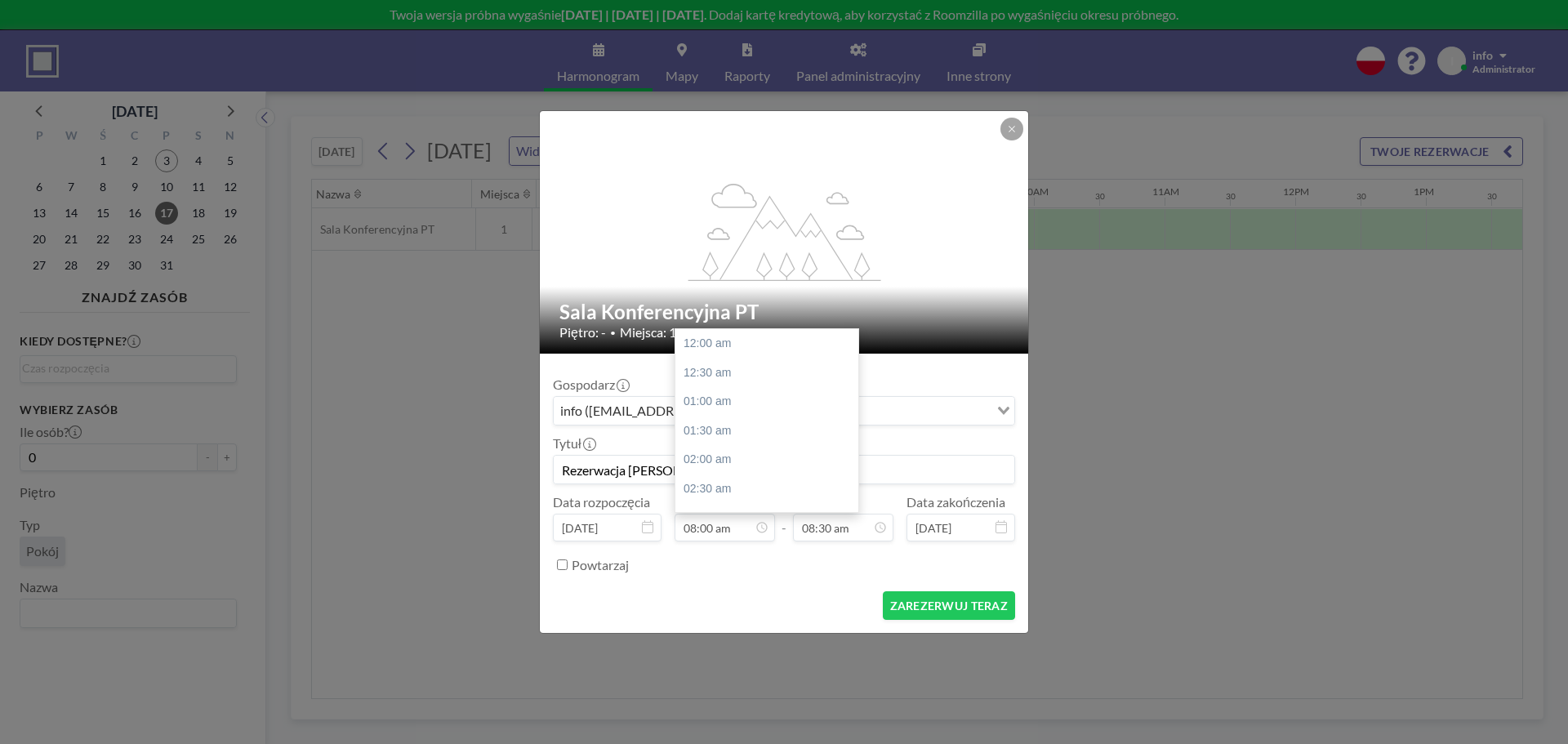
scroll to position [465, 0]
type input "Rezerwacja Dawid"
click at [864, 524] on input "08:30 am" at bounding box center [842, 527] width 100 height 28
click at [783, 366] on div "09:00 am" at bounding box center [805, 373] width 191 height 29
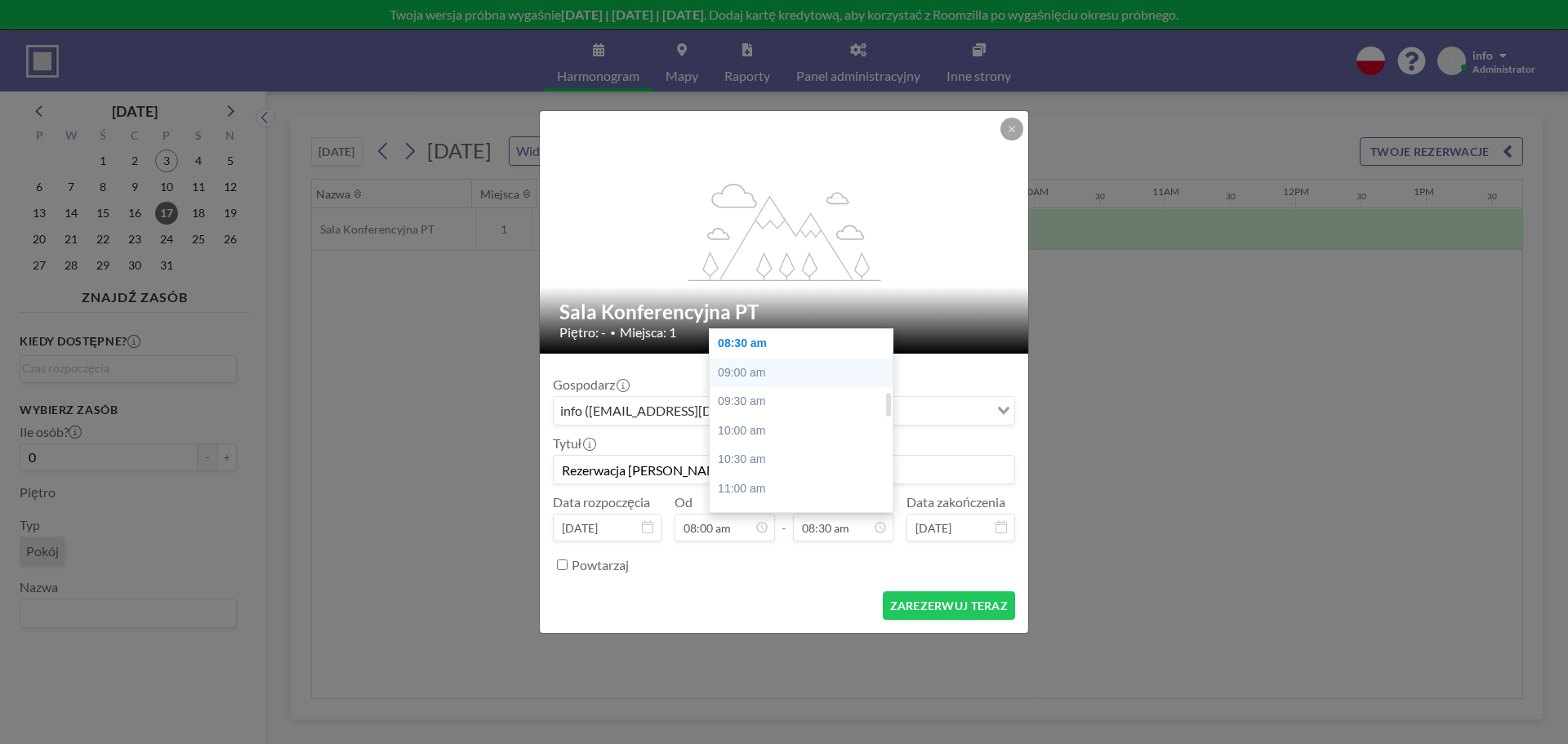
type input "09:00 am"
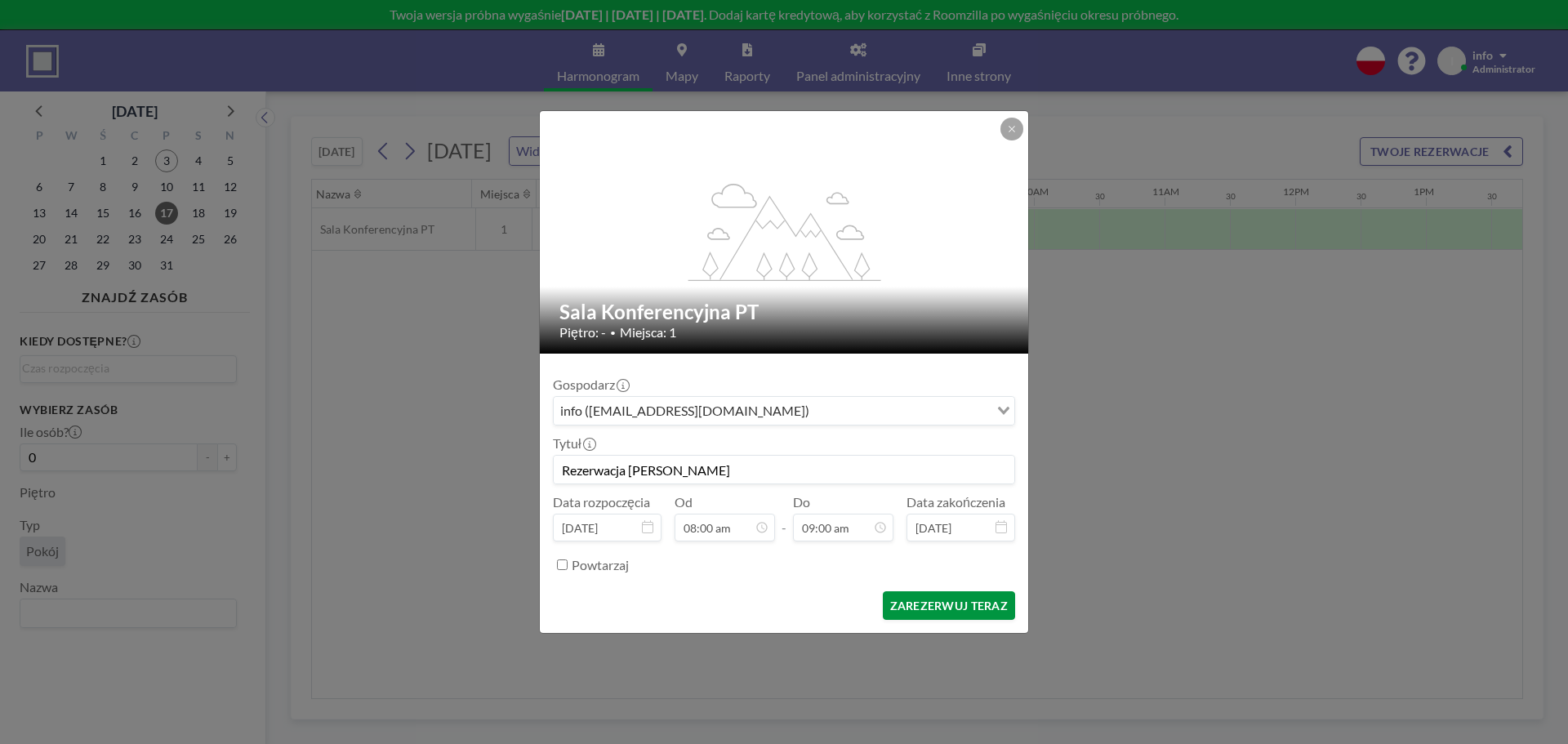
click at [970, 604] on button "ZAREZERWUJ TERAZ" at bounding box center [949, 606] width 132 height 29
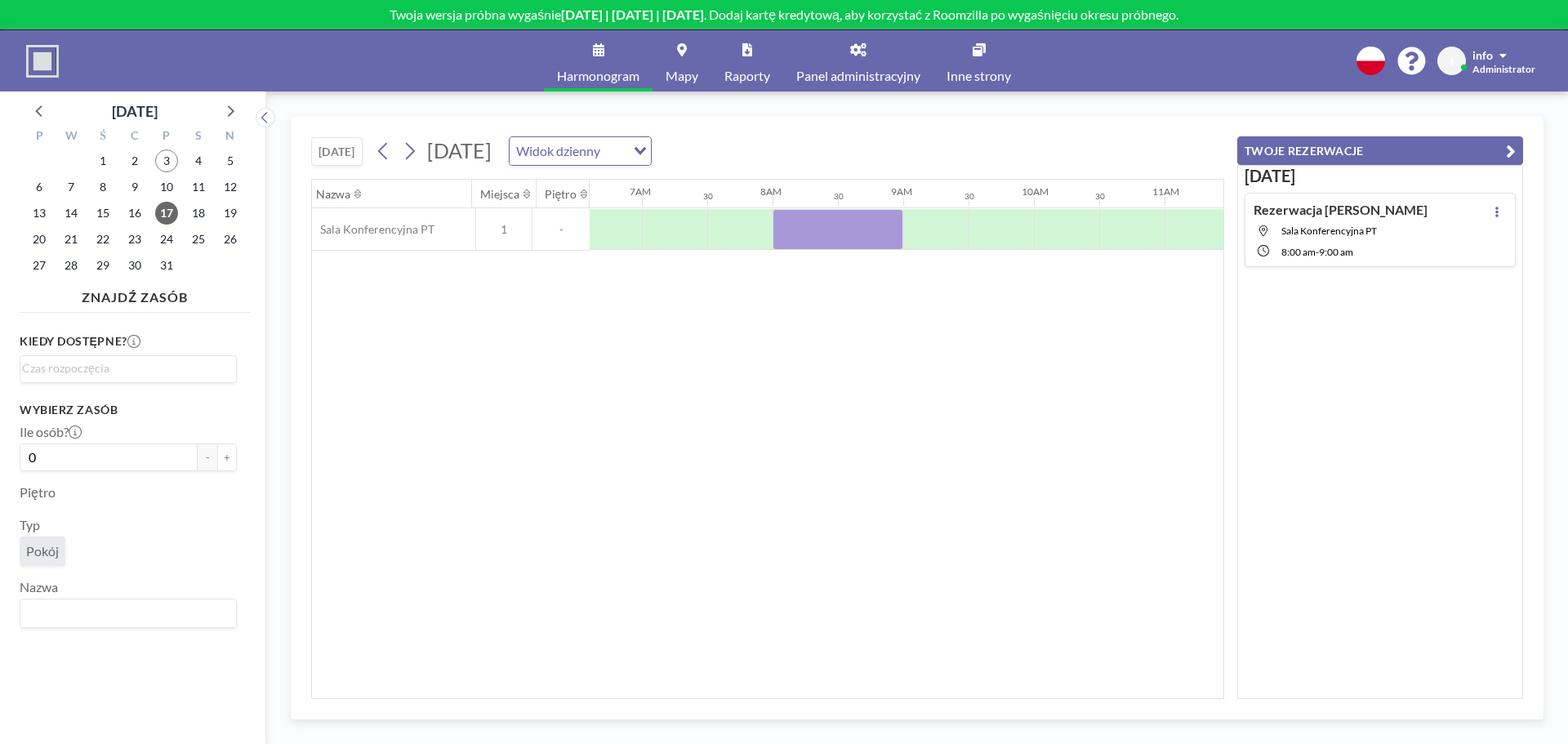
click at [1510, 149] on icon "button" at bounding box center [1512, 151] width 10 height 19
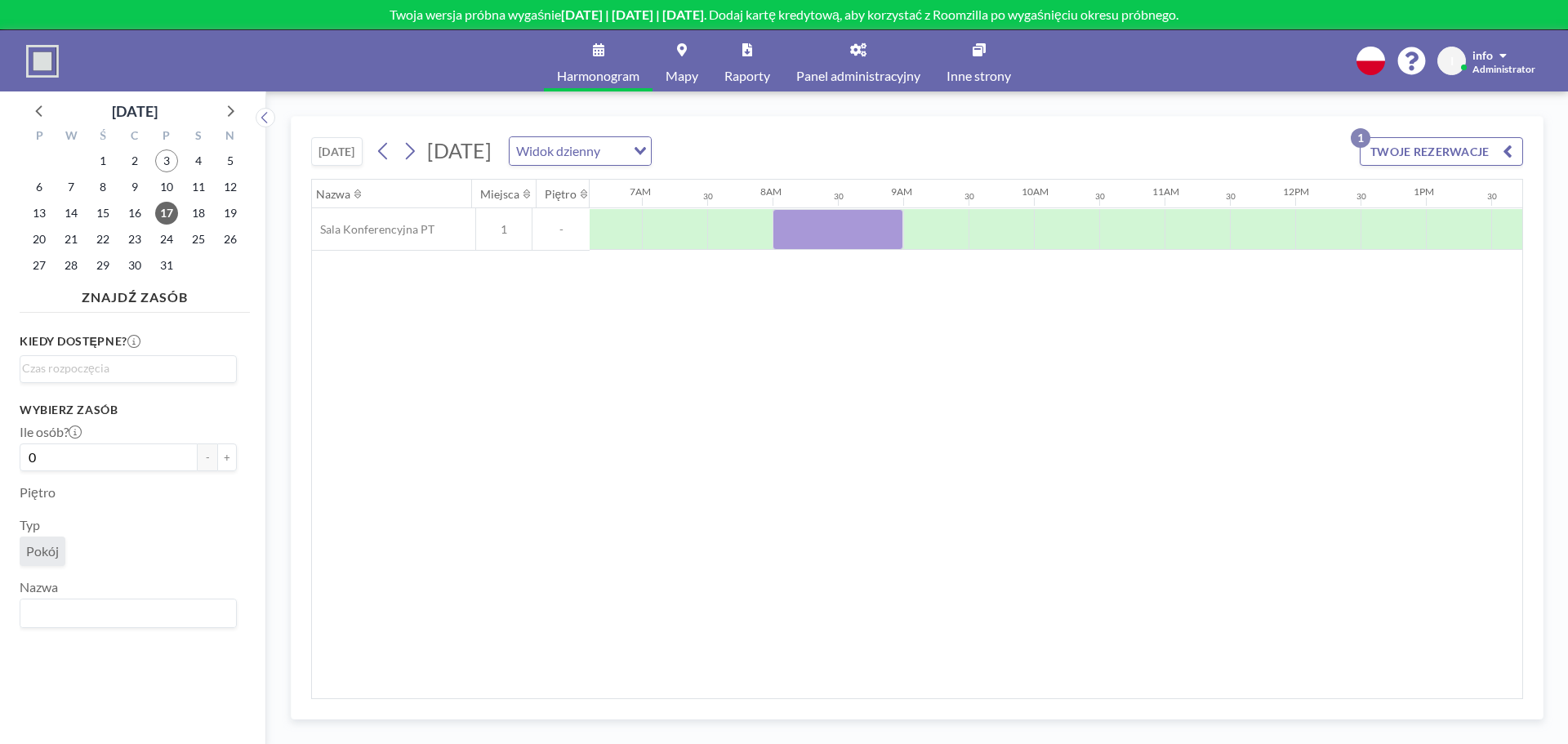
click at [1496, 59] on div "info" at bounding box center [1490, 54] width 35 height 16
click at [842, 50] on link "Panel administracyjny" at bounding box center [858, 61] width 151 height 61
